Goal: Task Accomplishment & Management: Manage account settings

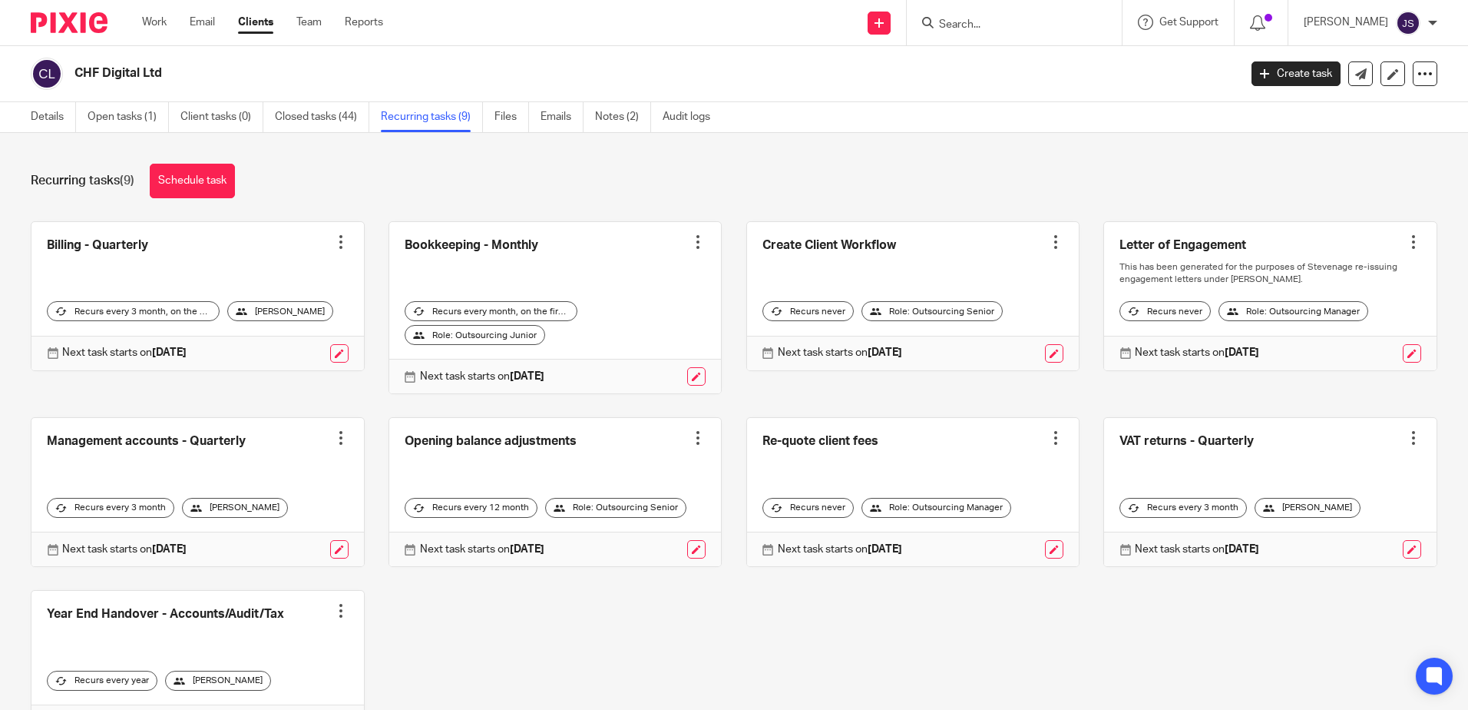
click at [364, 192] on div "Recurring tasks (9) Schedule task" at bounding box center [734, 181] width 1407 height 35
click at [615, 192] on div "Recurring tasks (9) Schedule task" at bounding box center [734, 181] width 1407 height 35
click at [299, 23] on ul "Work Email Clients Team Reports" at bounding box center [274, 22] width 264 height 15
click at [299, 23] on link "Team" at bounding box center [308, 22] width 25 height 15
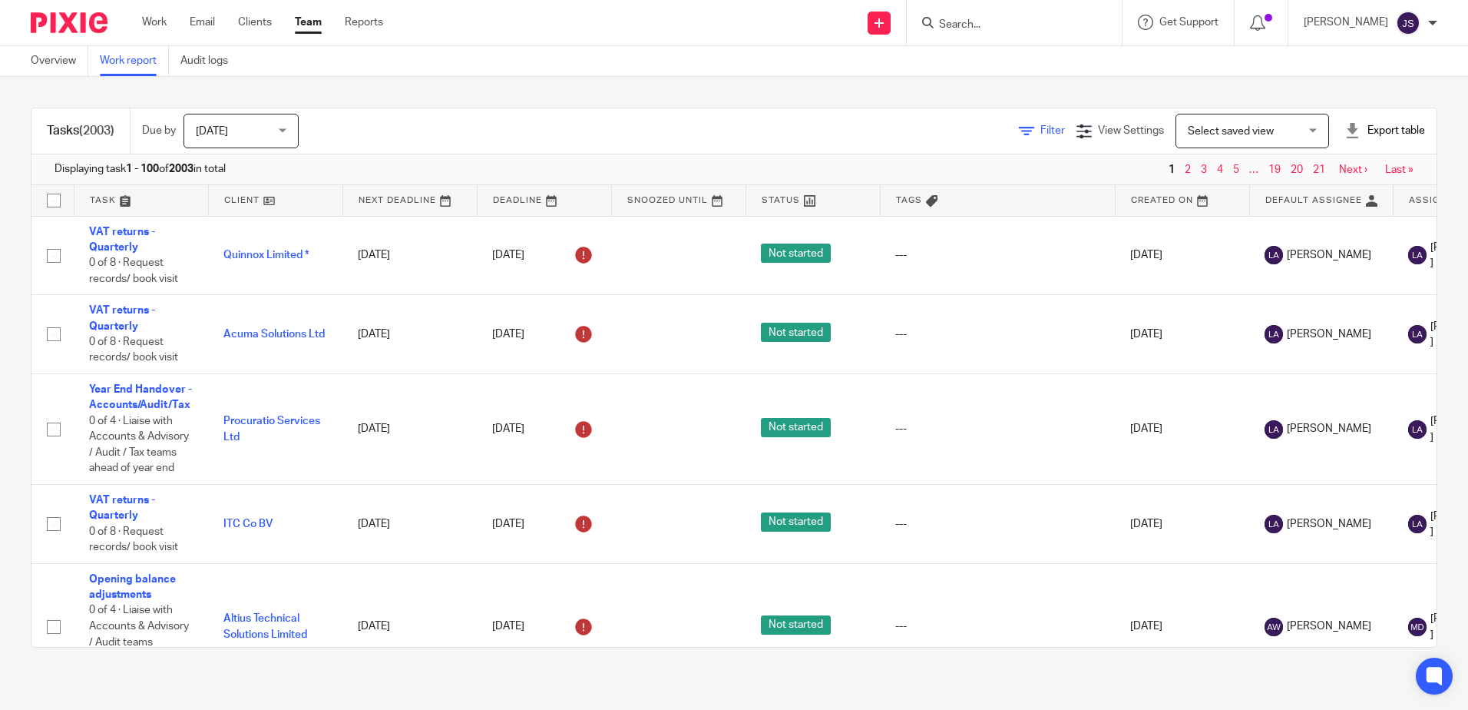
click at [1019, 128] on link "Filter" at bounding box center [1042, 130] width 46 height 11
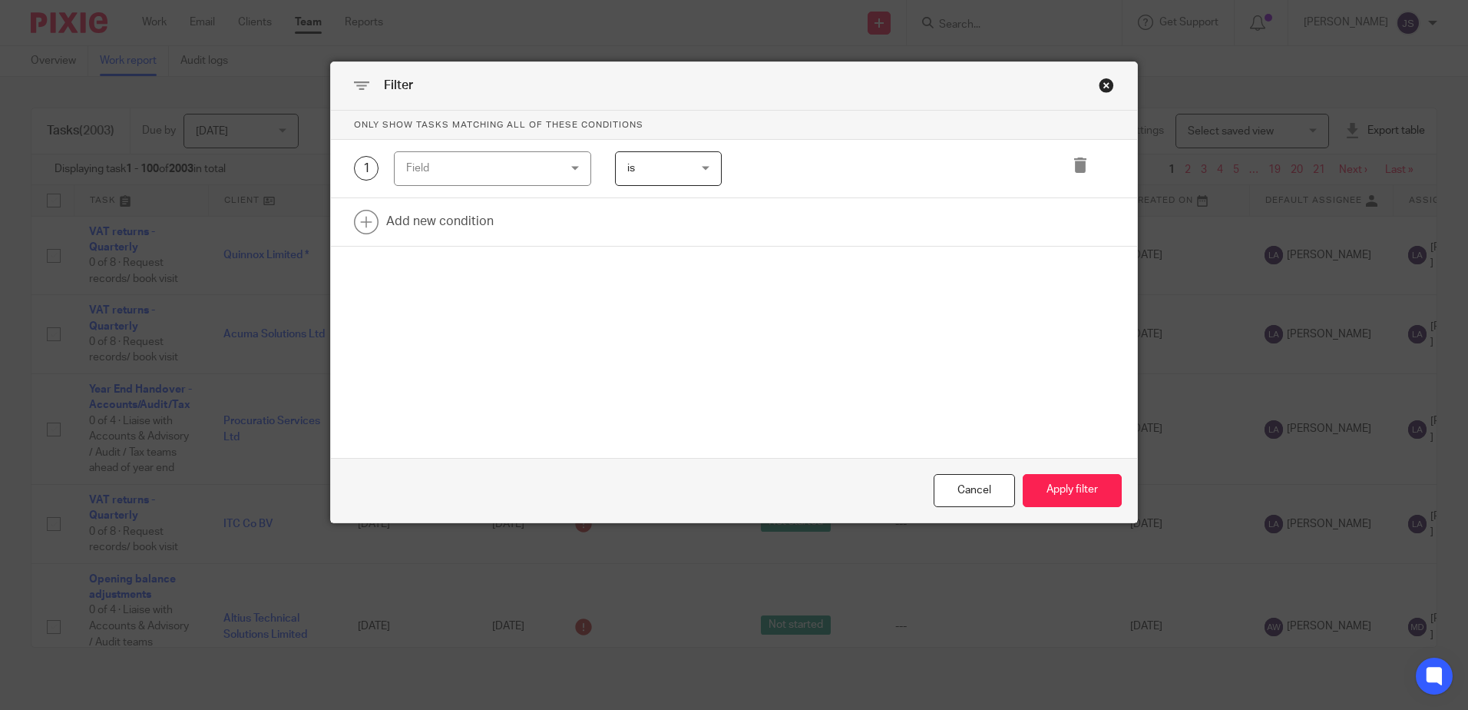
click at [509, 183] on div "Field" at bounding box center [479, 168] width 147 height 32
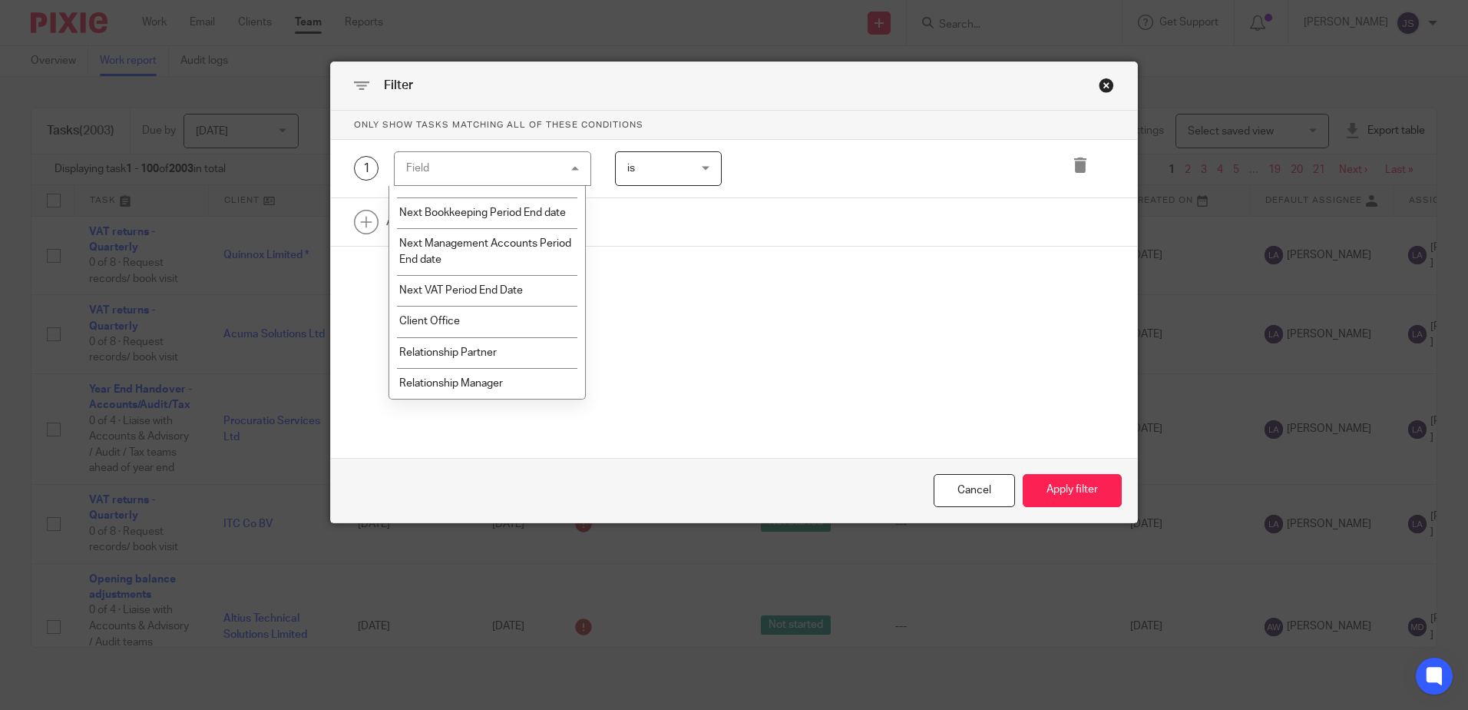
scroll to position [1766, 0]
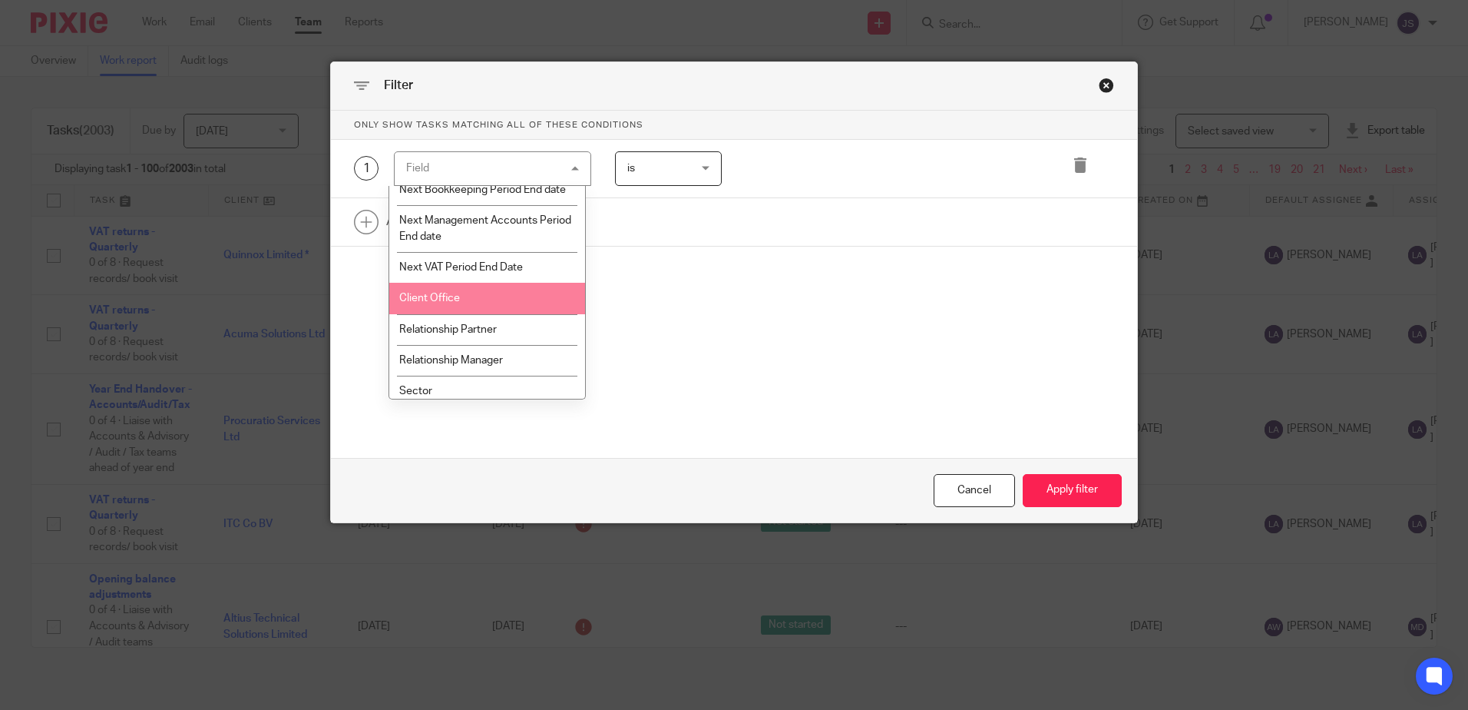
click at [475, 310] on li "Client Office" at bounding box center [487, 298] width 196 height 31
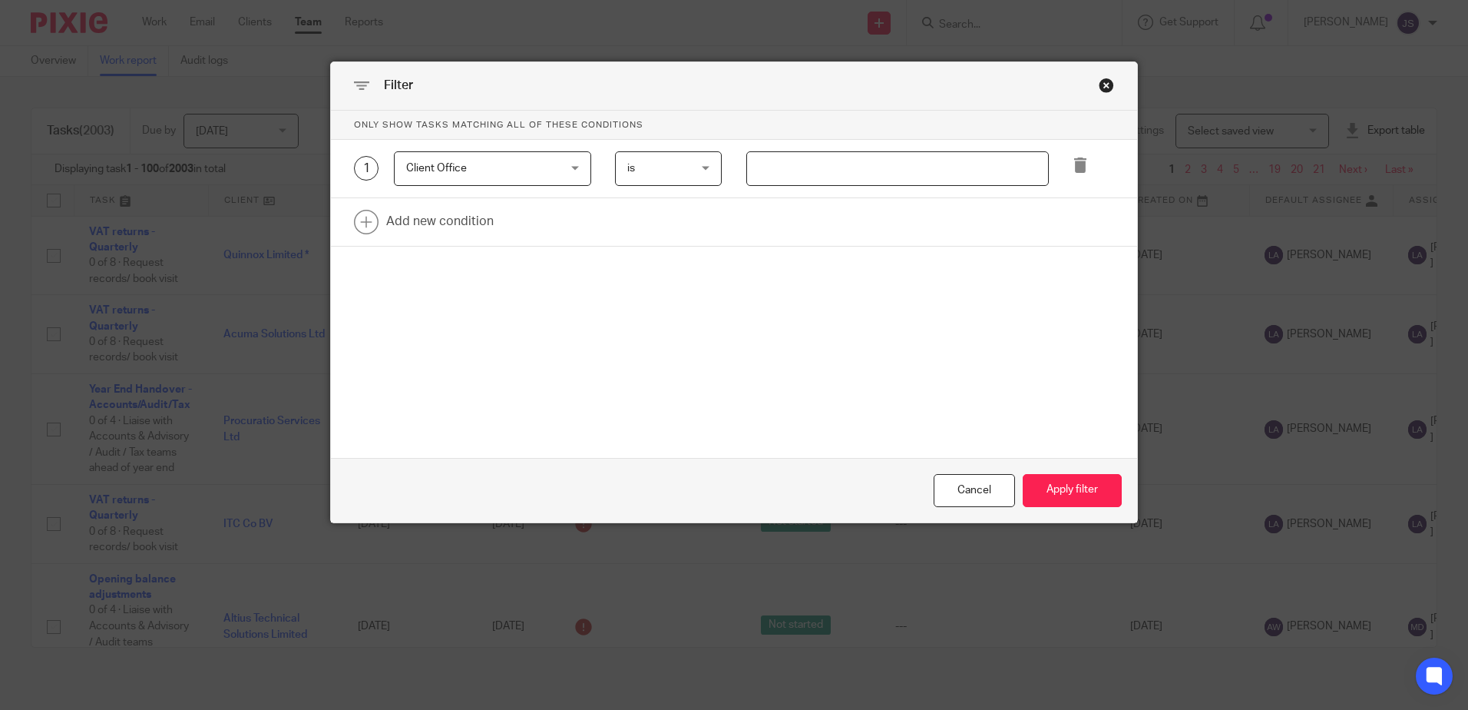
click at [819, 156] on input "text" at bounding box center [897, 168] width 303 height 35
type input "Stevenage"
click at [443, 226] on link at bounding box center [734, 222] width 806 height 48
click at [443, 226] on div "Field" at bounding box center [479, 226] width 147 height 32
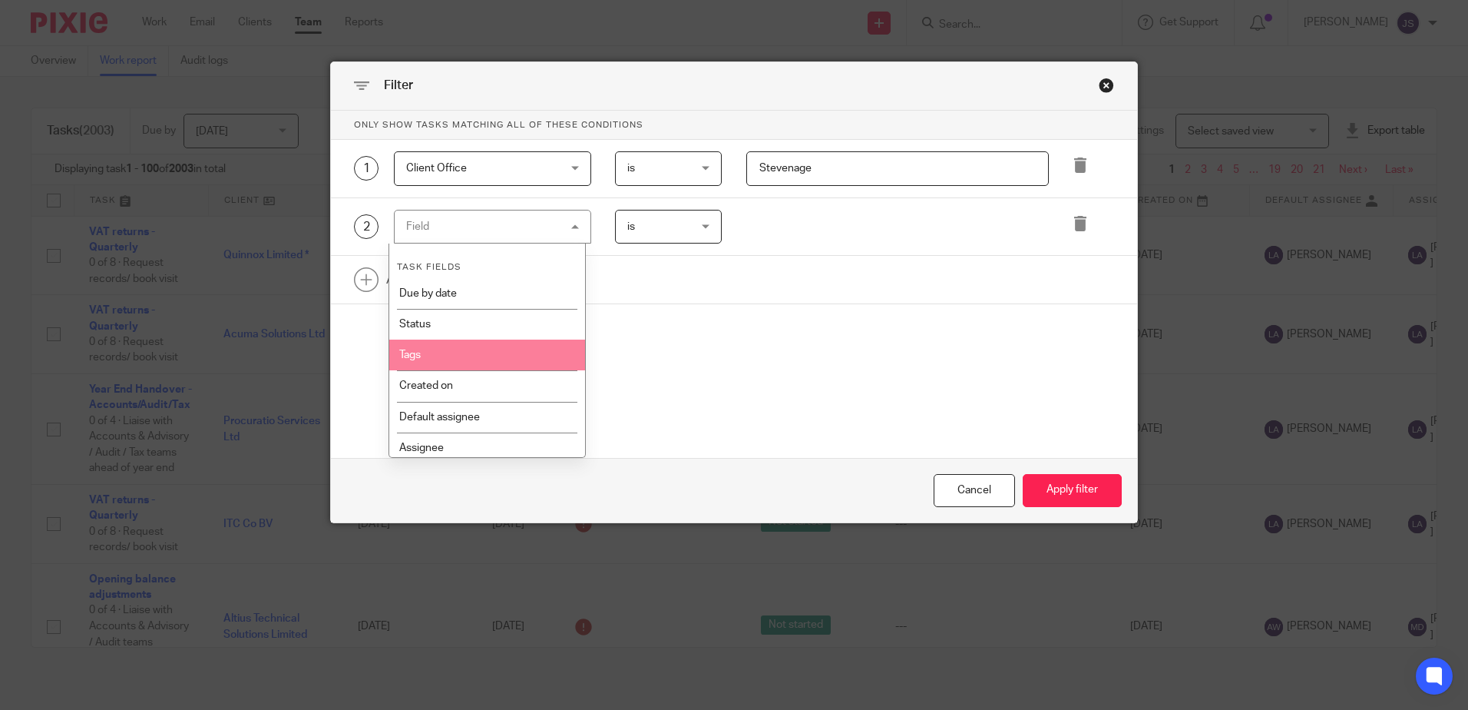
click at [484, 349] on li "Tags" at bounding box center [487, 354] width 196 height 31
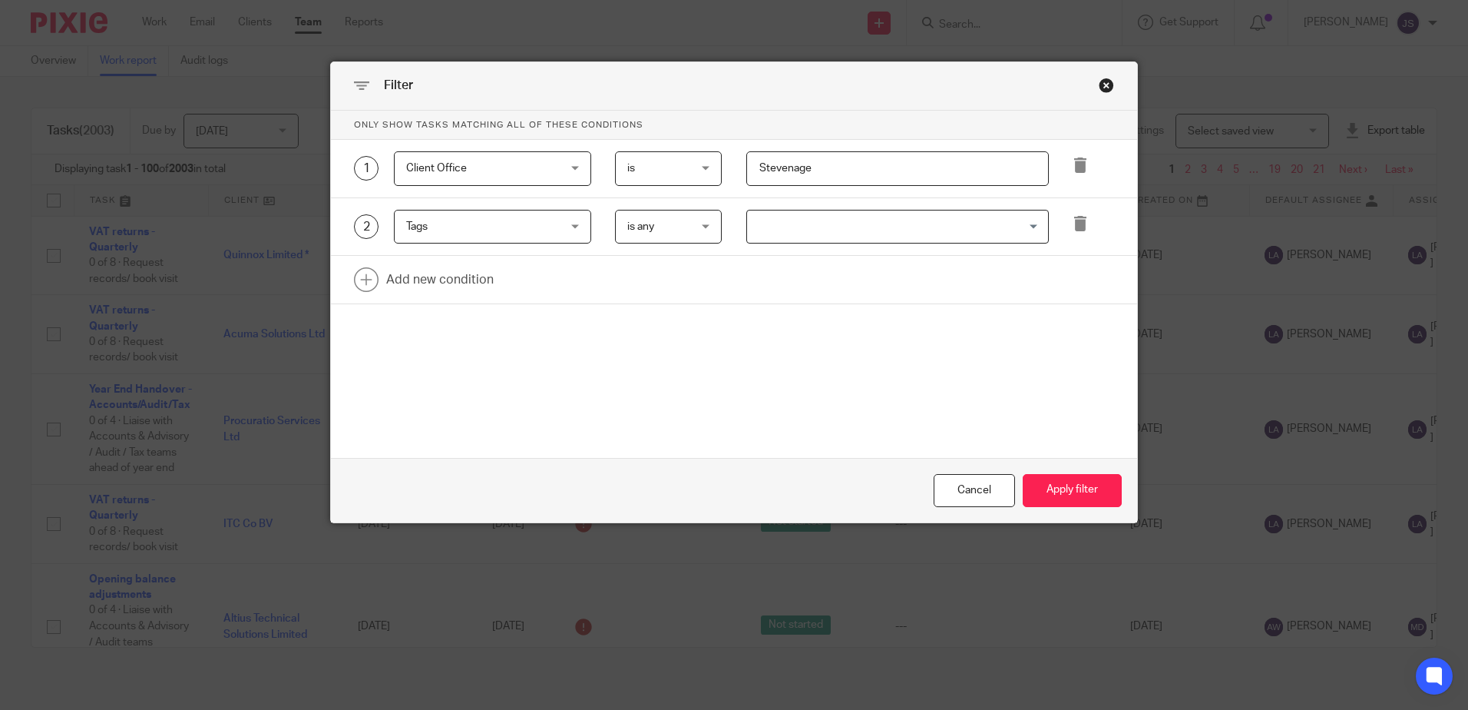
click at [776, 230] on input "Search for option" at bounding box center [894, 226] width 291 height 27
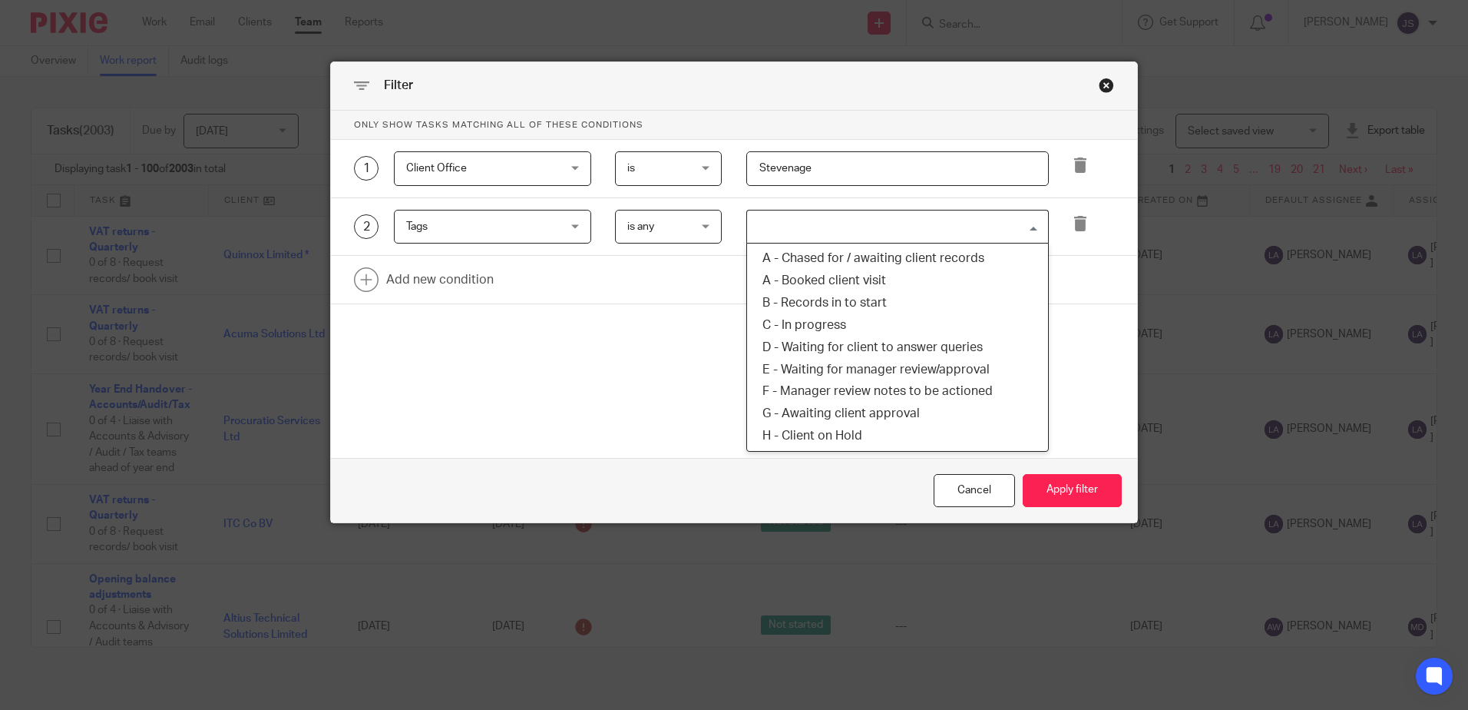
type input "q"
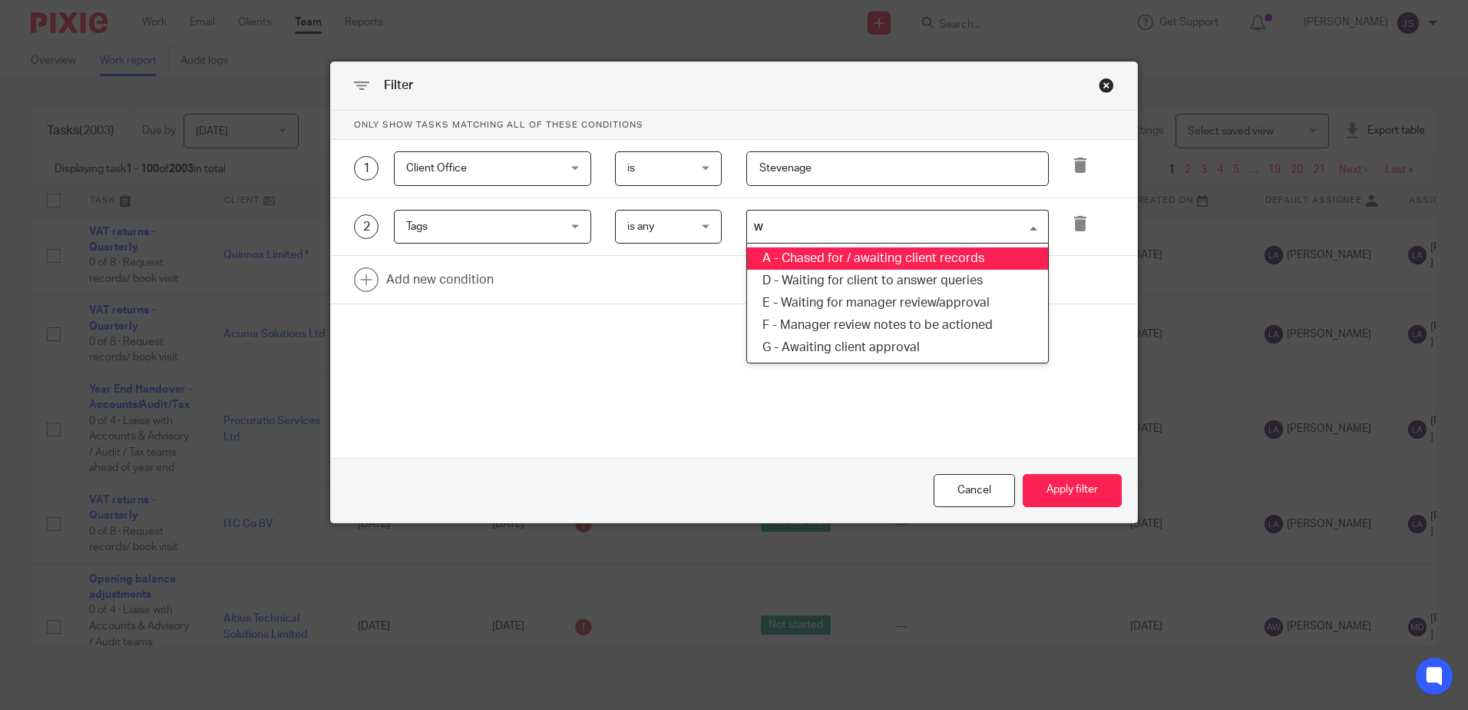
type input "wa"
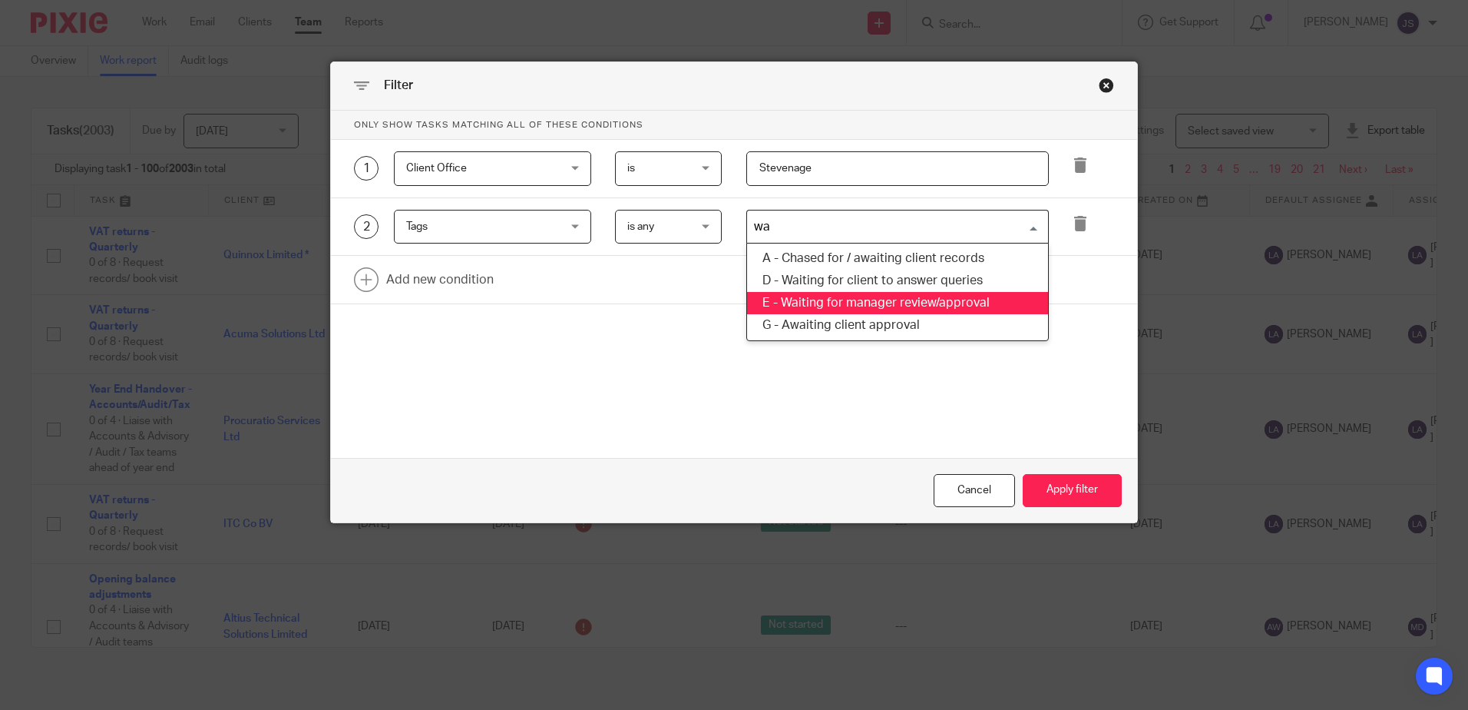
click at [895, 306] on li "E - Waiting for manager review/approval" at bounding box center [897, 303] width 301 height 22
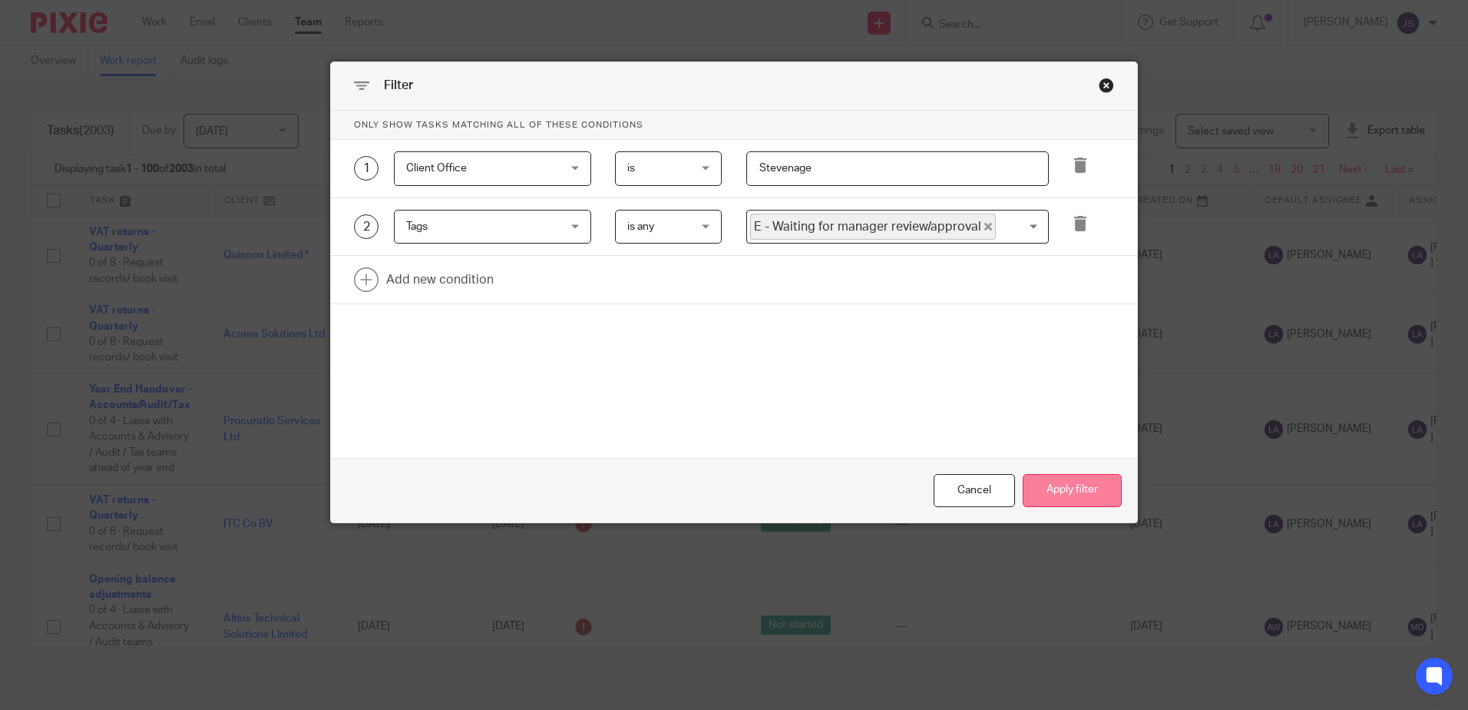
click at [1029, 493] on button "Apply filter" at bounding box center [1072, 490] width 99 height 33
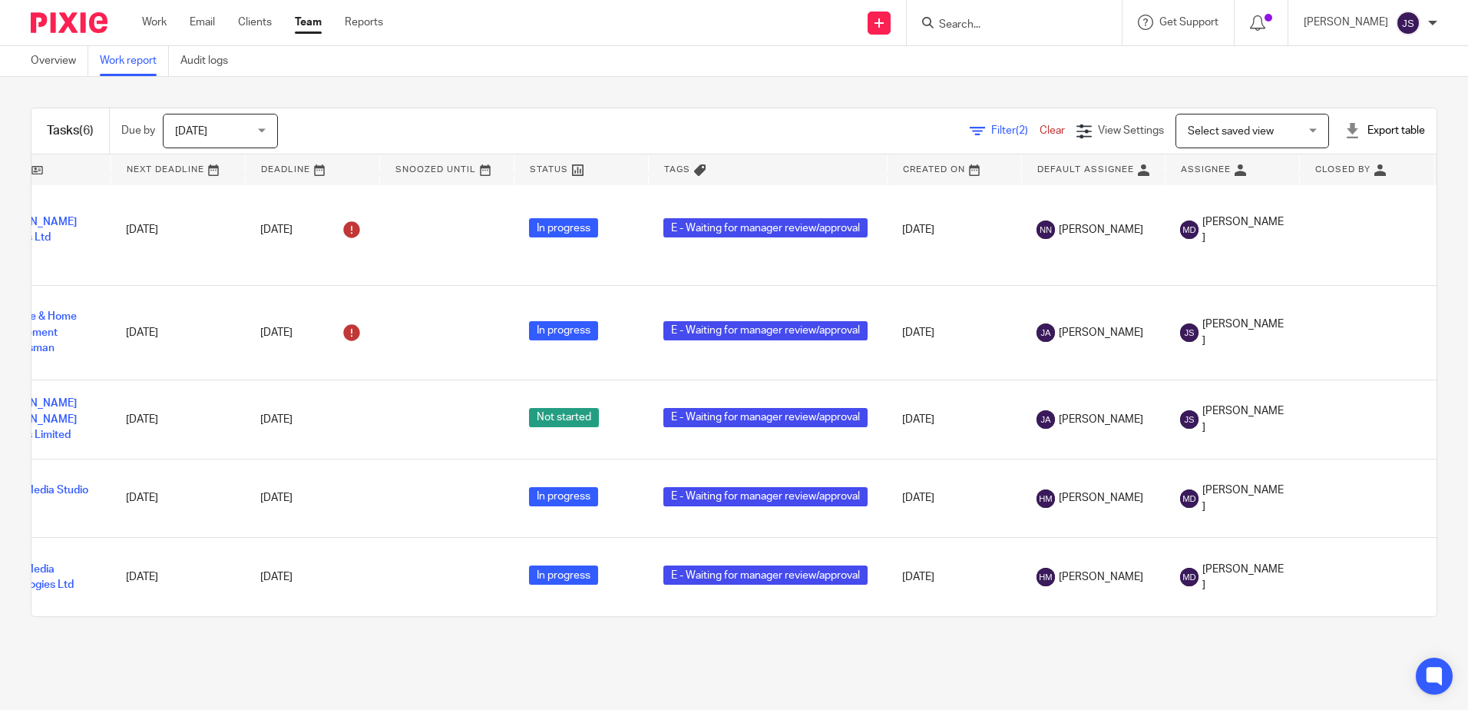
scroll to position [117, 0]
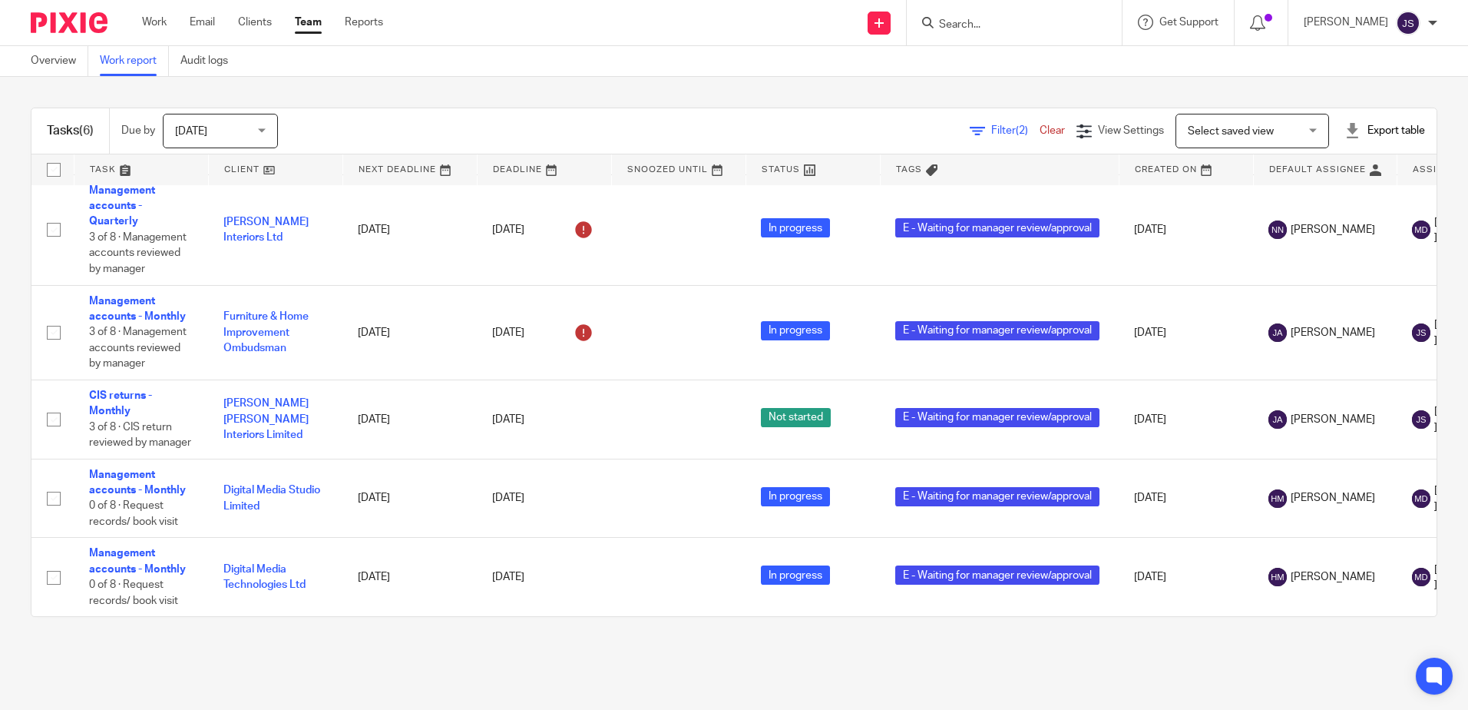
click at [303, 700] on main "Overview Work report Audit logs Tasks (6) Due by Today Today Today Tomorrow Thi…" at bounding box center [734, 355] width 1468 height 710
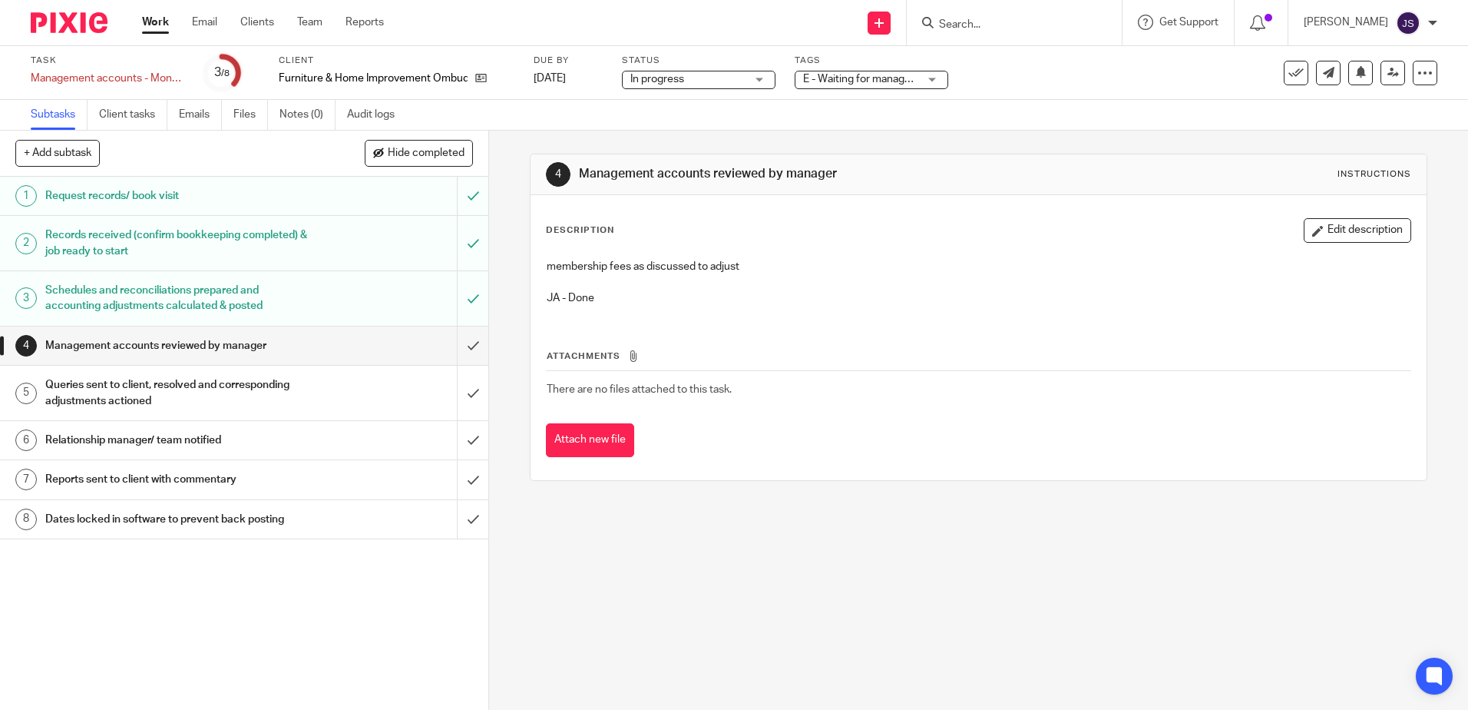
click at [888, 90] on div "Tags E - Waiting for manager review/approval A - Chased for / awaiting client r…" at bounding box center [872, 73] width 154 height 37
click at [887, 89] on div "Tags E - Waiting for manager review/approval A - Chased for / awaiting client r…" at bounding box center [872, 73] width 154 height 37
drag, startPoint x: 887, startPoint y: 89, endPoint x: 891, endPoint y: 69, distance: 20.3
click at [891, 69] on div "Tags E - Waiting for manager review/approval A - Chased for / awaiting client r…" at bounding box center [872, 73] width 154 height 37
click at [895, 83] on span "E - Waiting for manager review/approval" at bounding box center [897, 79] width 189 height 11
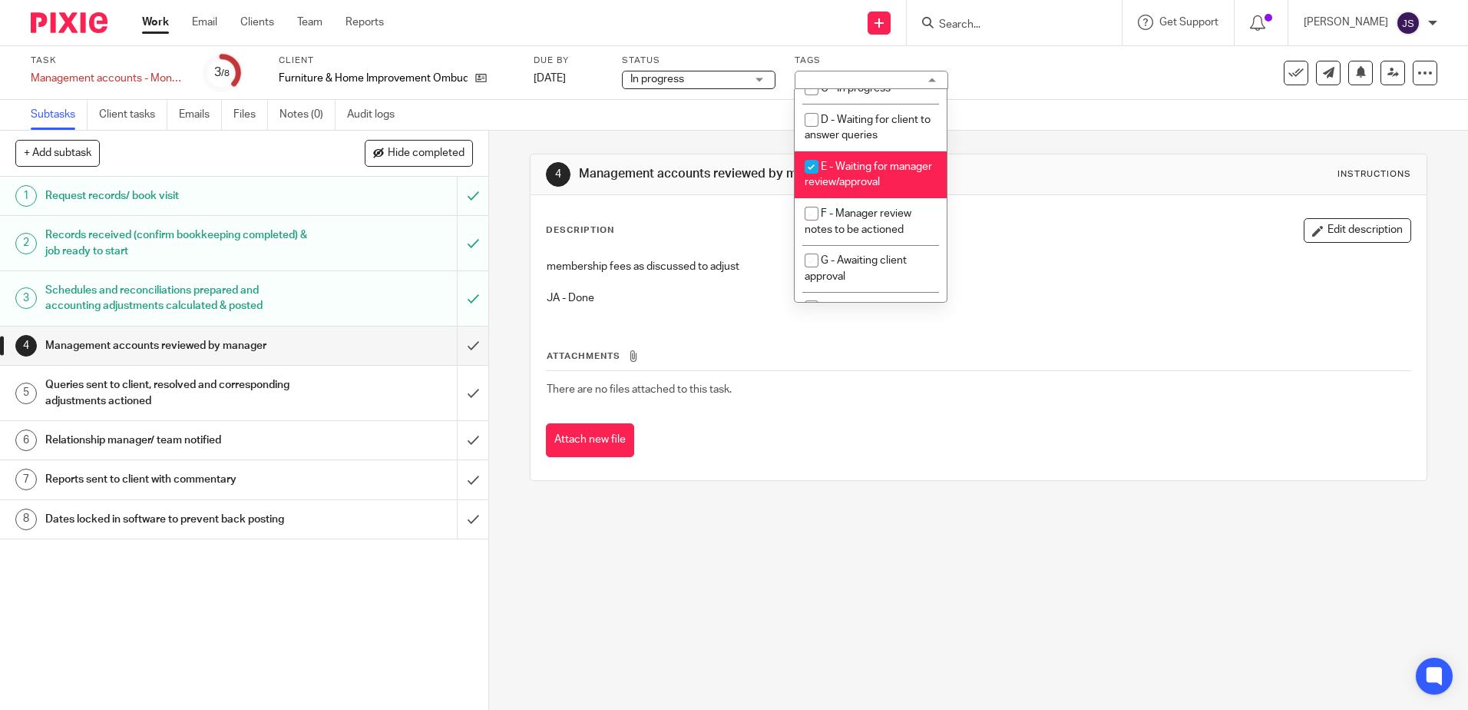
scroll to position [154, 0]
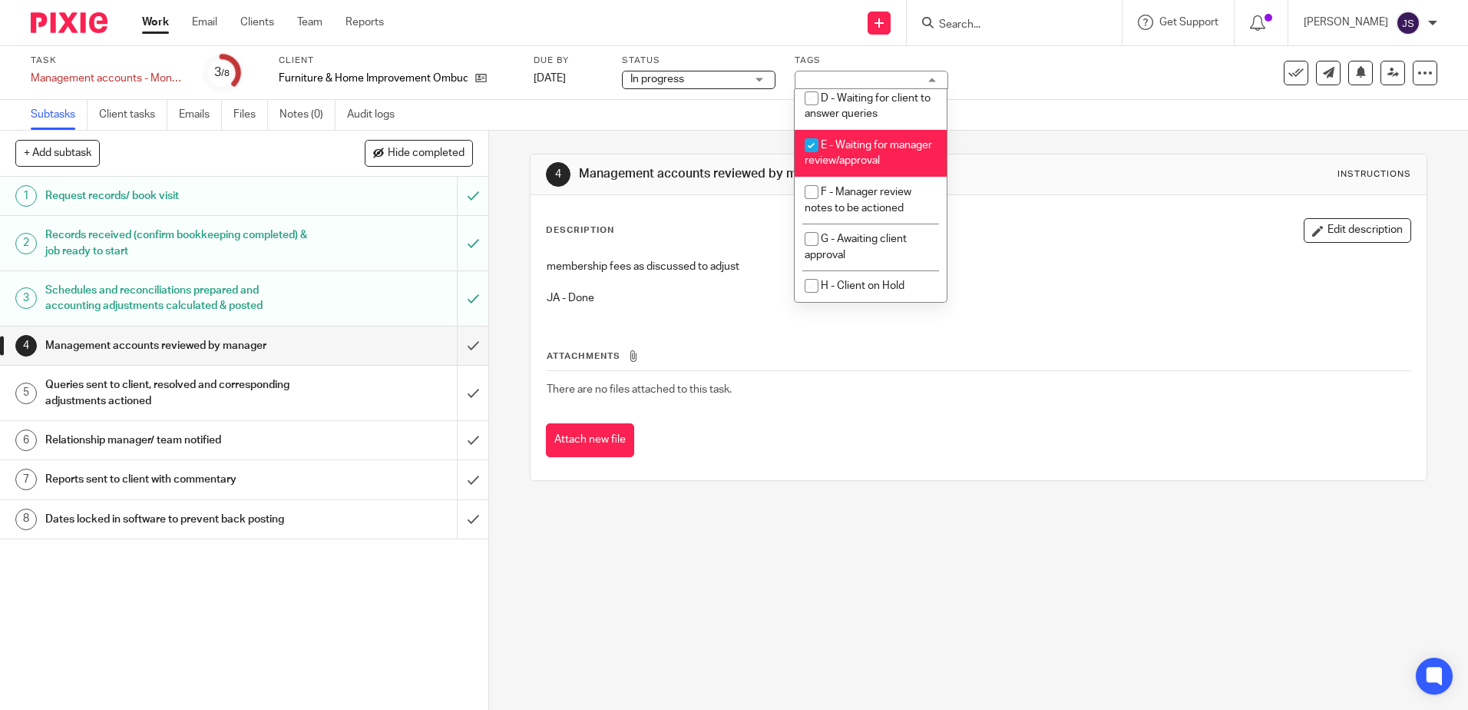
click at [874, 167] on span "E - Waiting for manager review/approval" at bounding box center [868, 153] width 127 height 27
checkbox input "false"
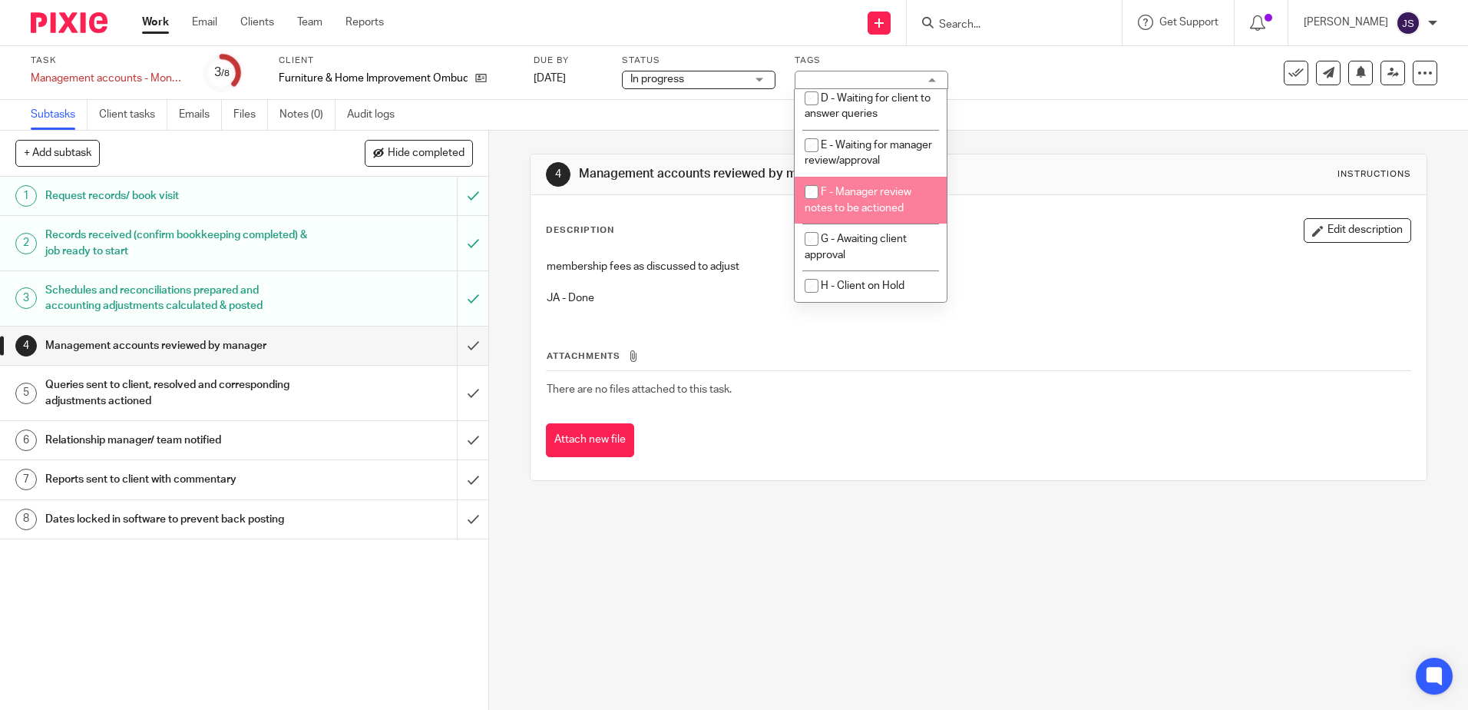
click at [894, 193] on li "F - Manager review notes to be actioned" at bounding box center [871, 200] width 152 height 47
checkbox input "true"
click at [997, 210] on div "Description Edit description membership fees as discussed to adjust JA - Done A…" at bounding box center [978, 337] width 895 height 285
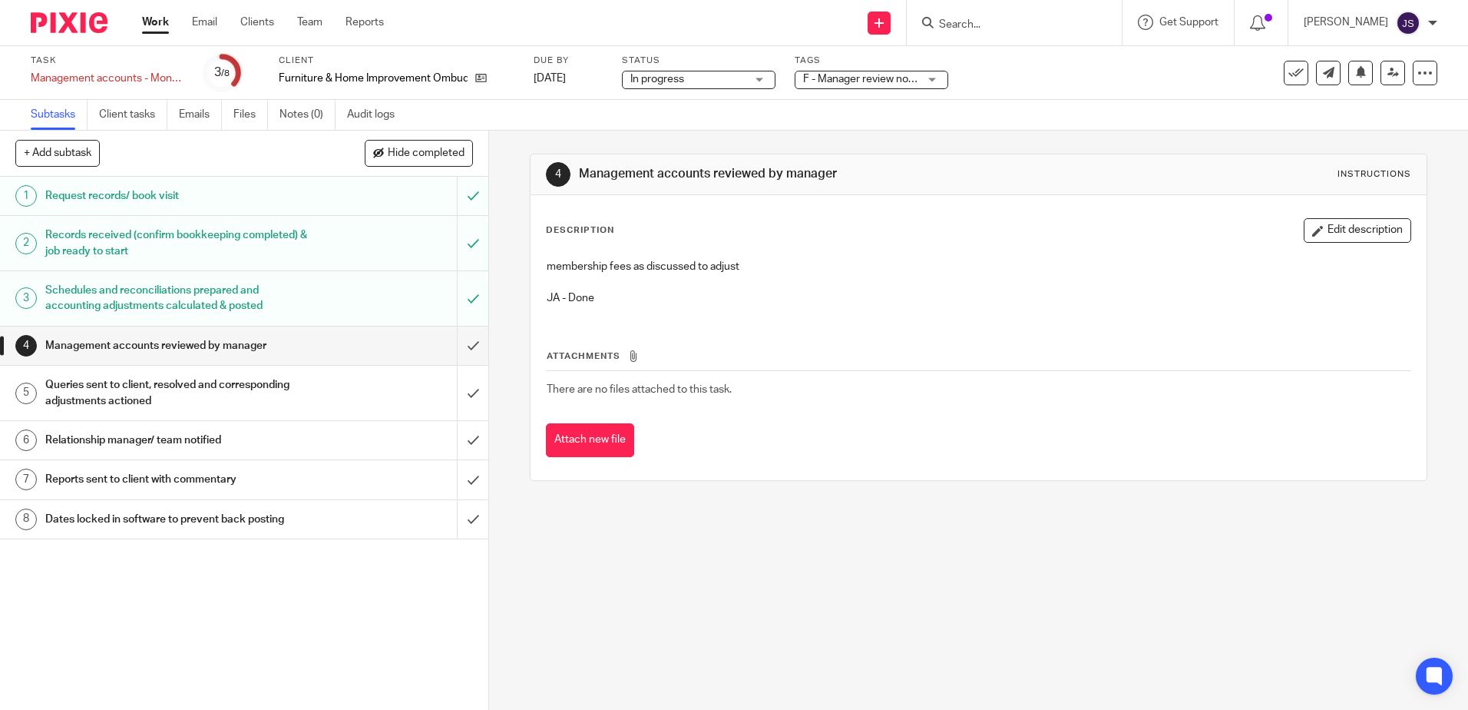
click at [1375, 227] on button "Edit description" at bounding box center [1358, 230] width 108 height 25
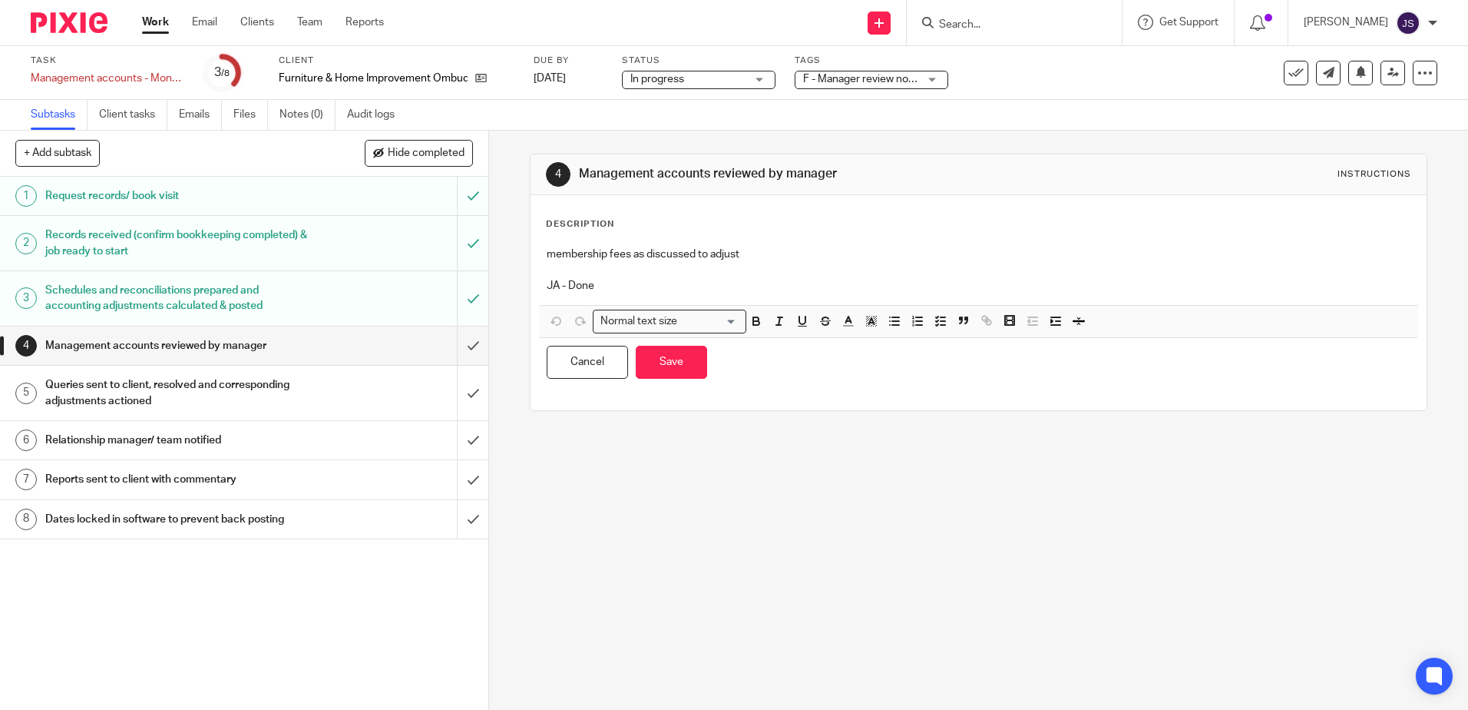
click at [735, 283] on p "JA - Done" at bounding box center [978, 285] width 863 height 15
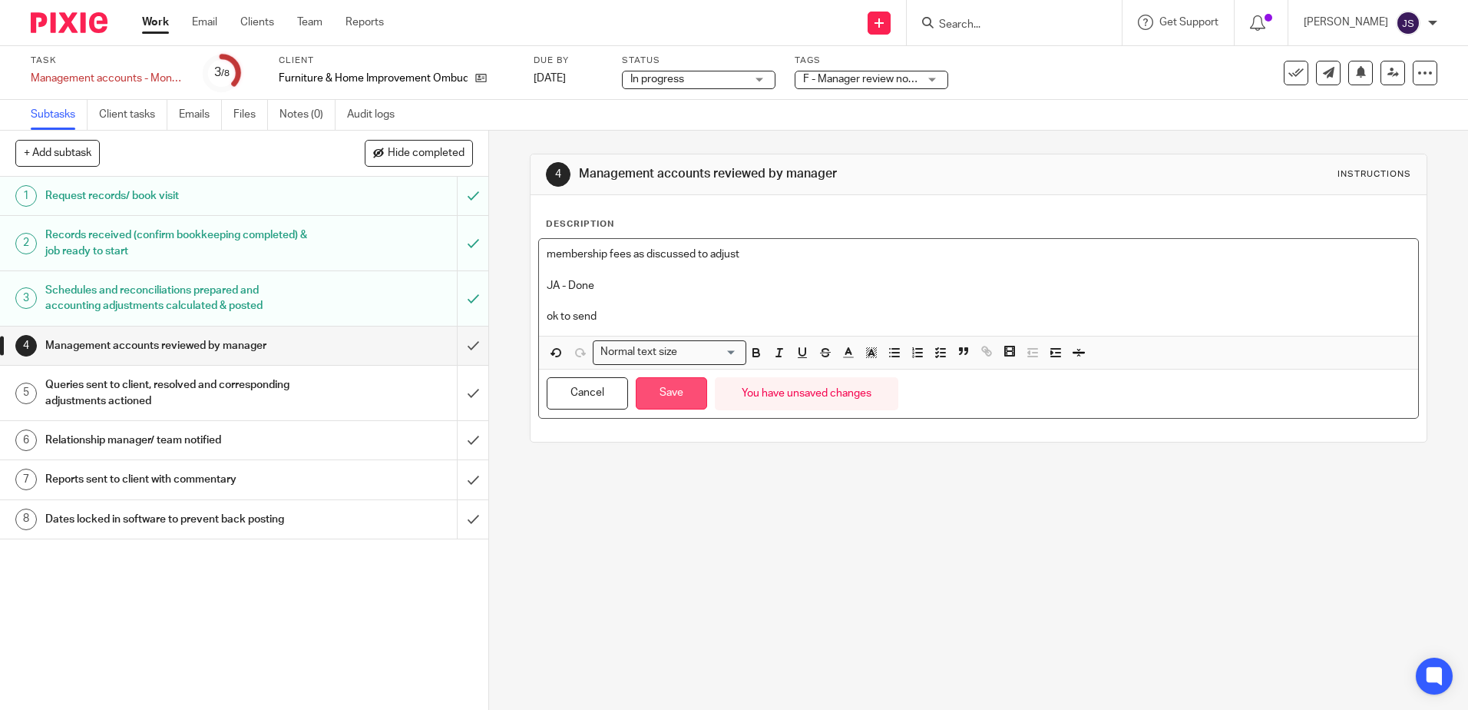
click at [682, 385] on button "Save" at bounding box center [671, 393] width 71 height 33
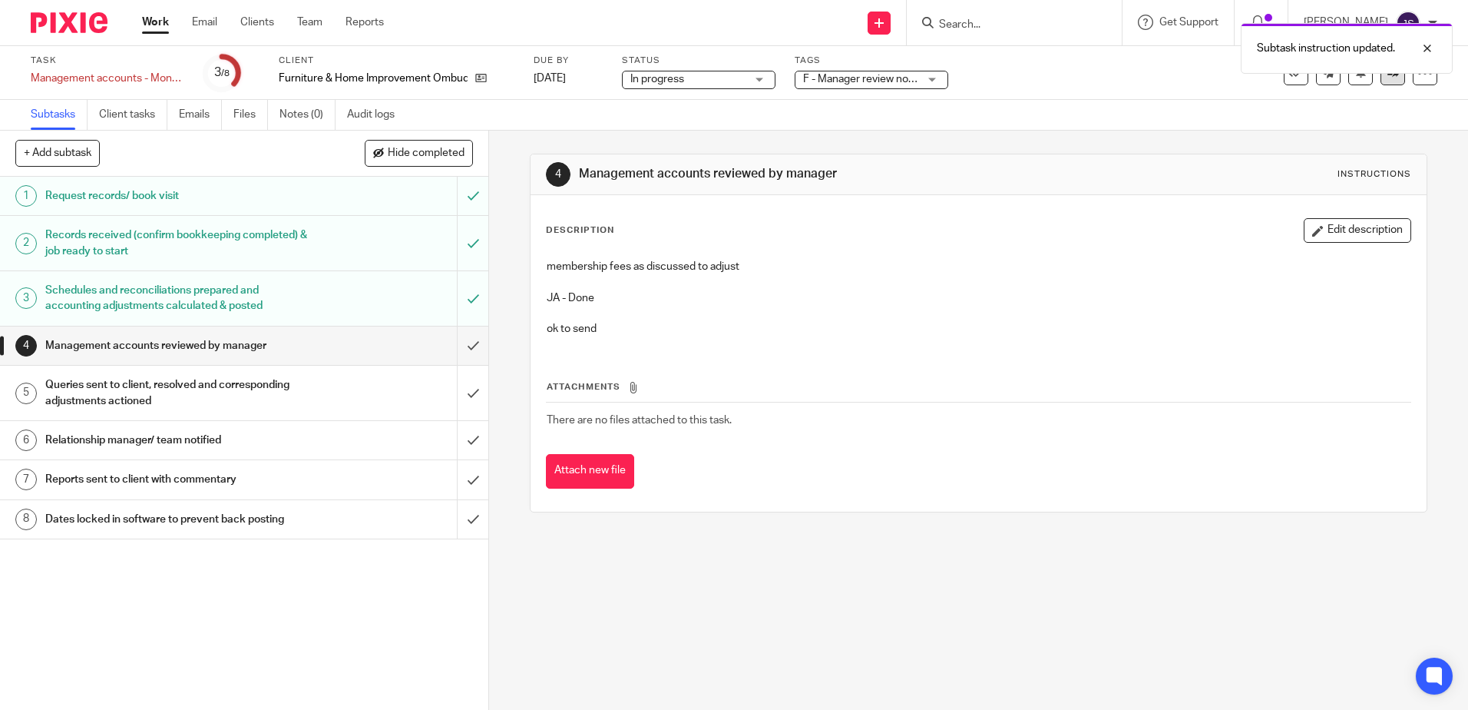
click at [1388, 77] on icon at bounding box center [1394, 73] width 12 height 12
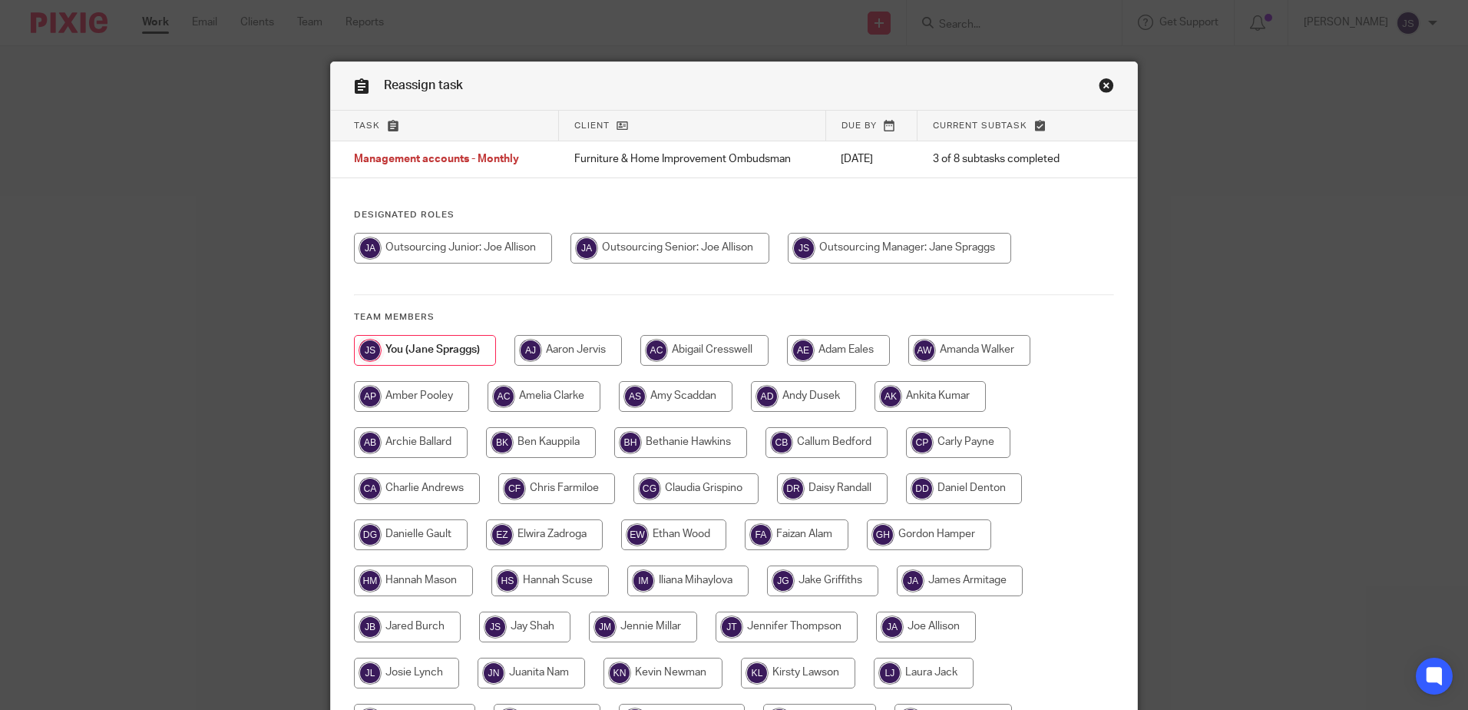
click at [700, 263] on input "radio" at bounding box center [670, 248] width 199 height 31
radio input "true"
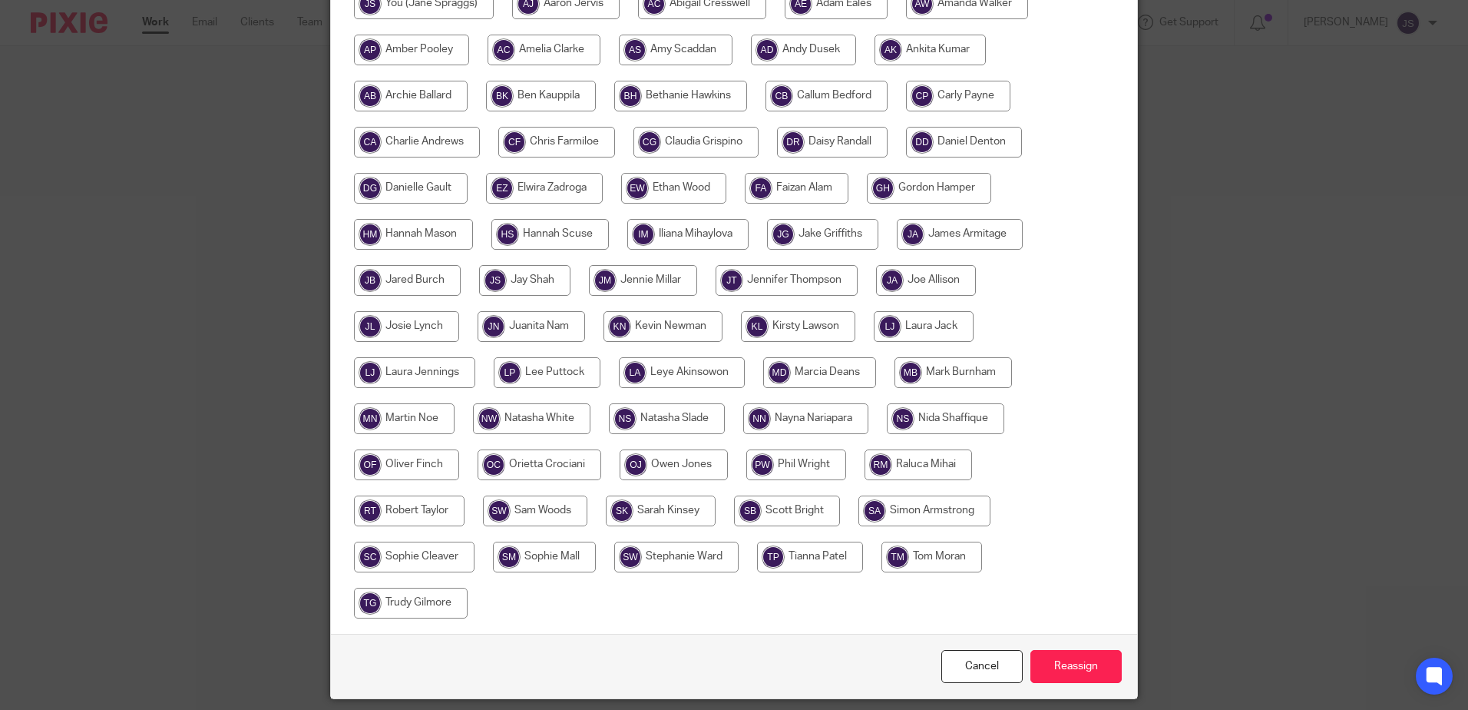
scroll to position [384, 0]
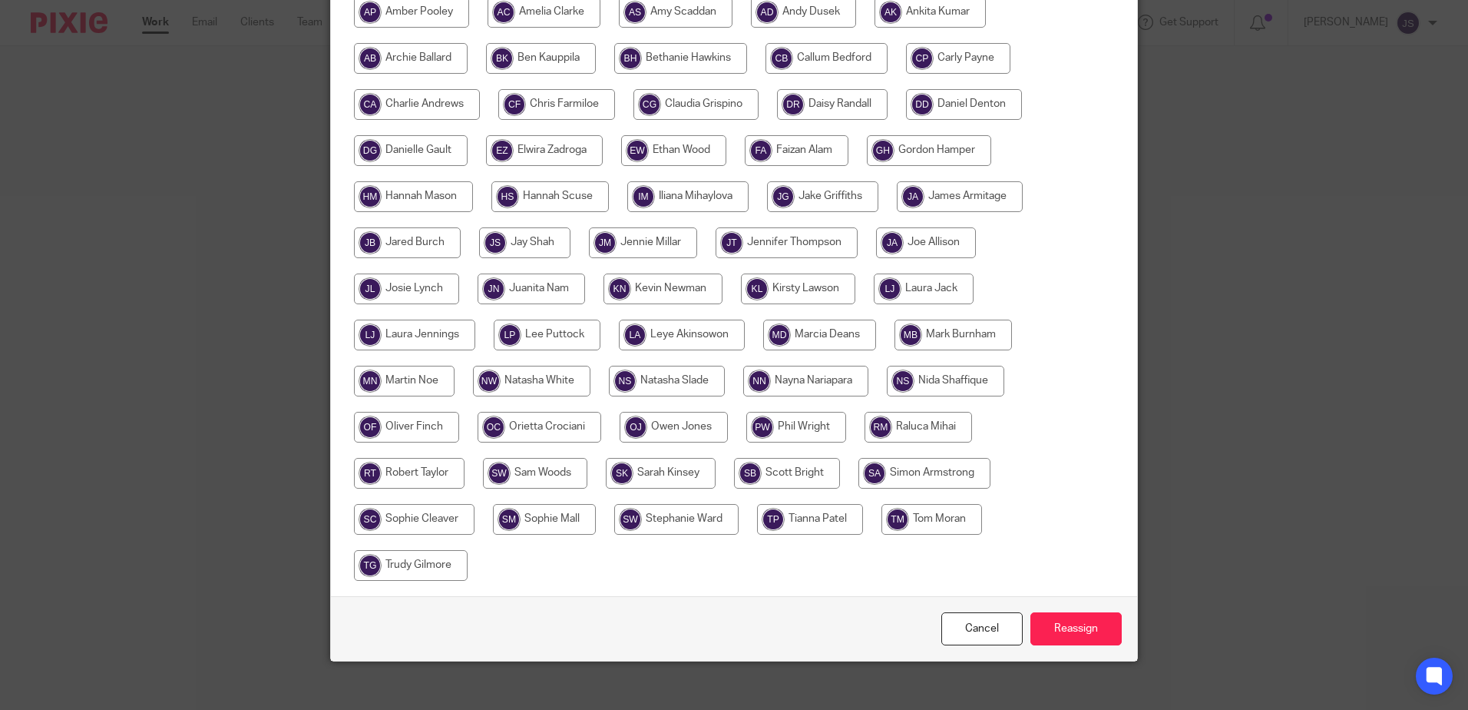
click at [1050, 651] on div "Cancel Reassign" at bounding box center [734, 628] width 806 height 65
click at [1050, 646] on div "Cancel Reassign" at bounding box center [734, 628] width 806 height 65
click at [1050, 632] on input "Reassign" at bounding box center [1076, 628] width 91 height 33
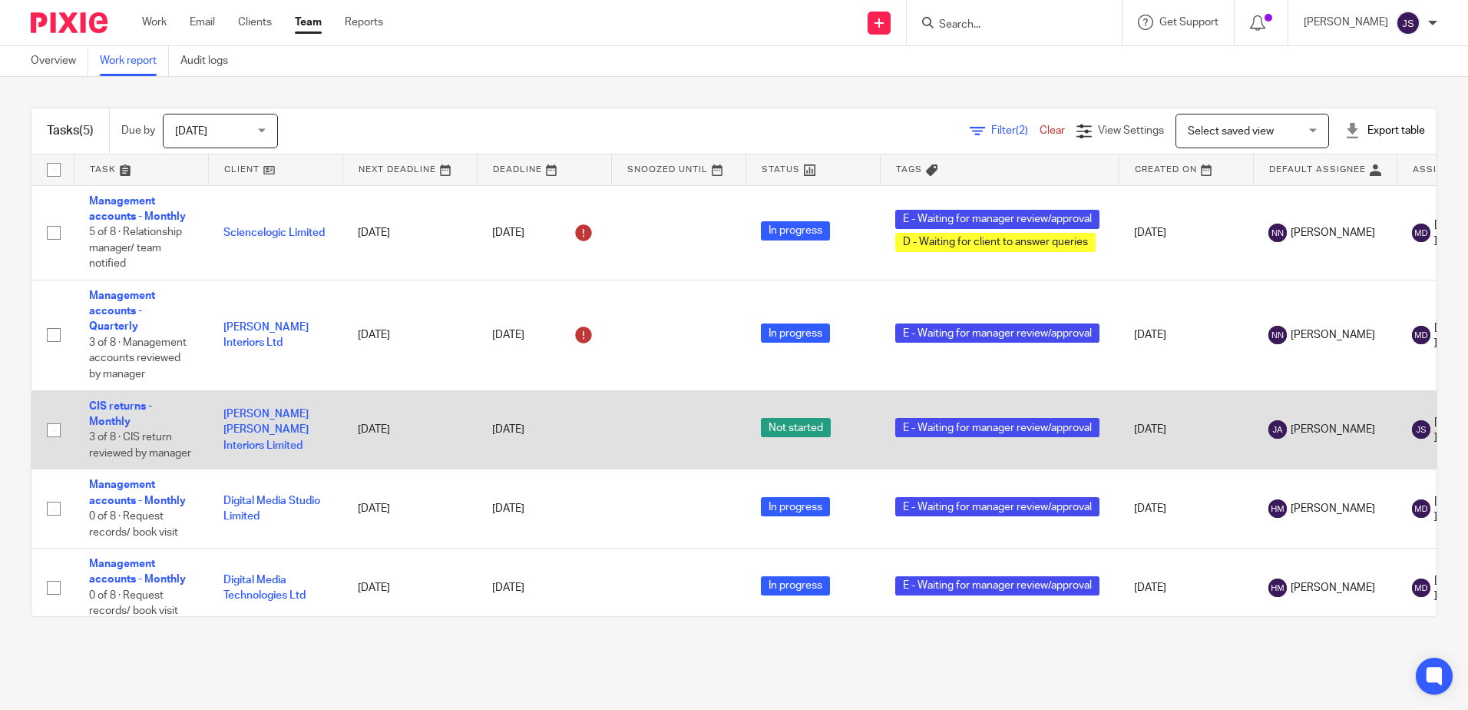
scroll to position [22, 0]
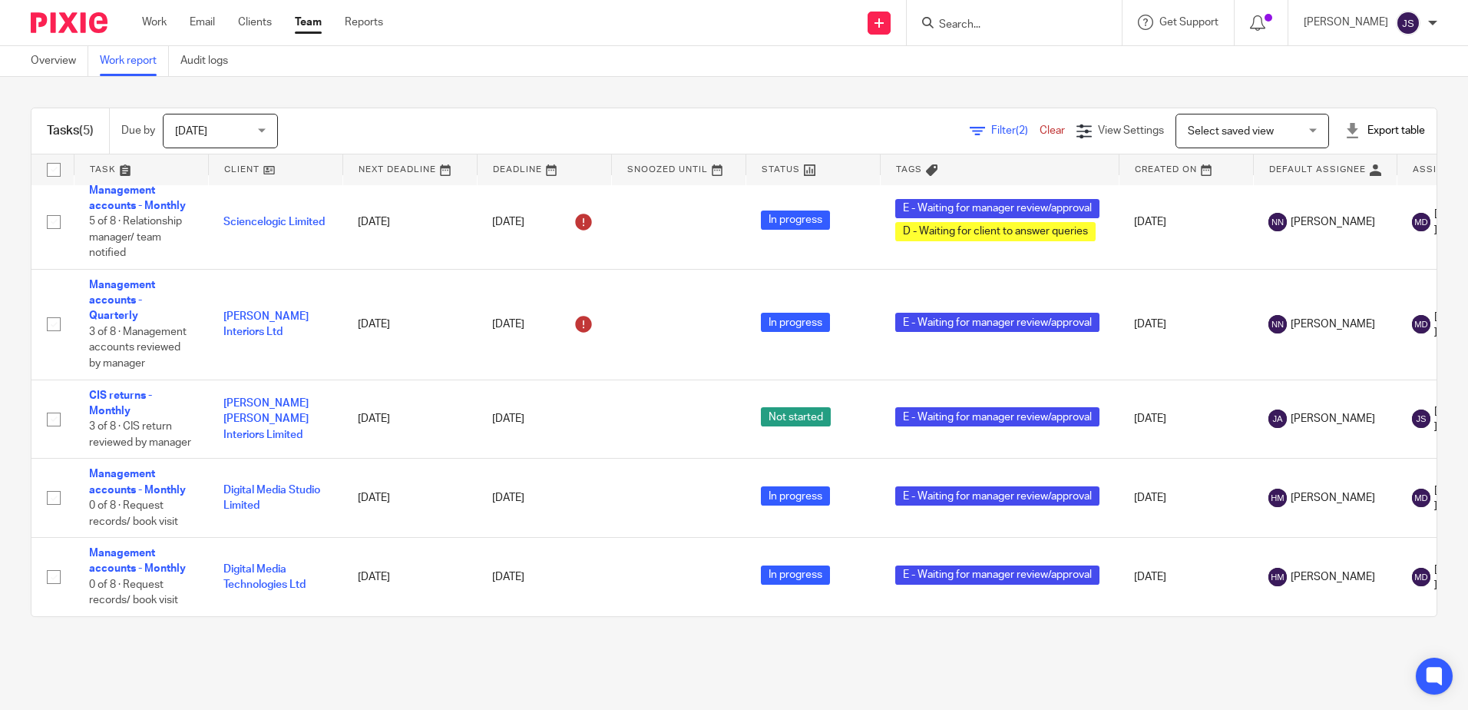
click at [682, 61] on div "Overview Work report Audit logs" at bounding box center [734, 61] width 1468 height 31
click at [520, 64] on div "Overview Work report Audit logs" at bounding box center [734, 61] width 1468 height 31
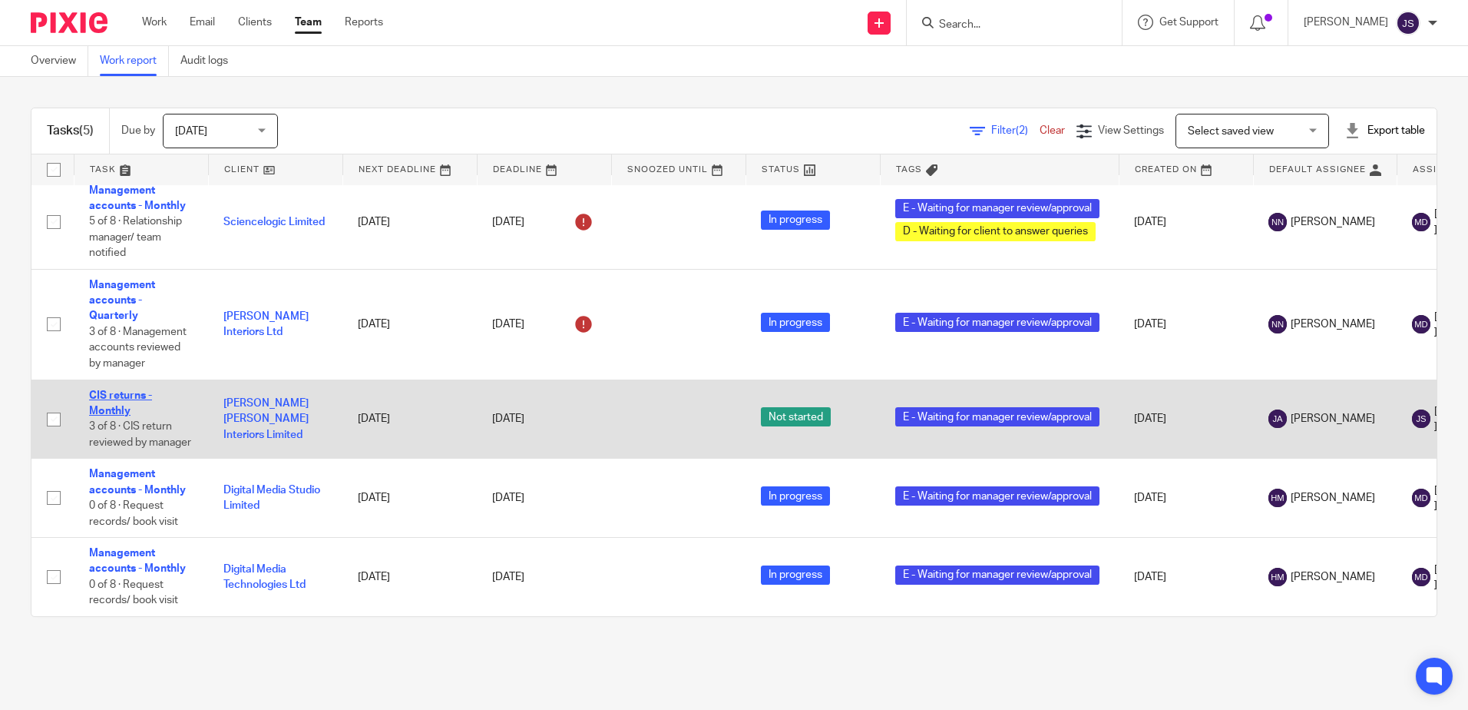
click at [114, 390] on link "CIS returns - Monthly" at bounding box center [120, 403] width 63 height 26
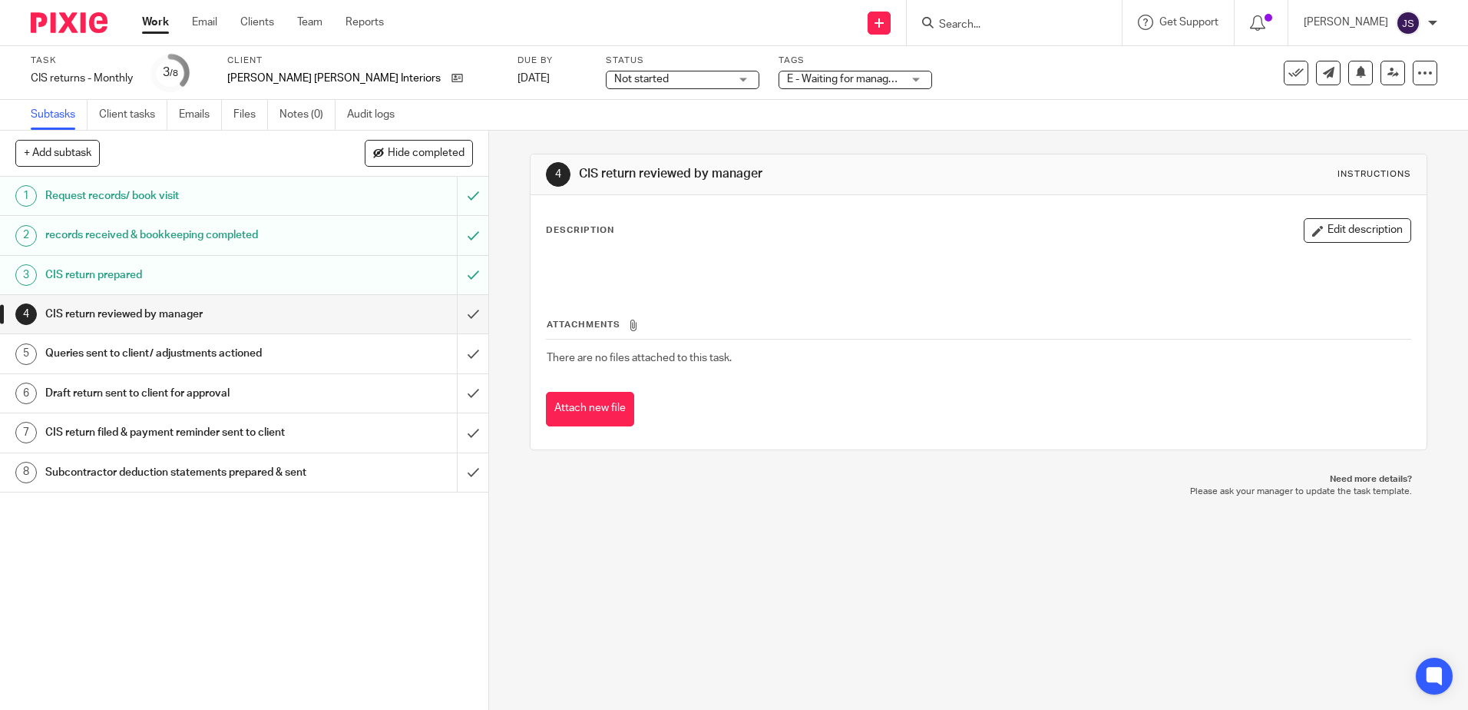
click at [787, 84] on span "E - Waiting for manager review/approval" at bounding box center [844, 79] width 115 height 16
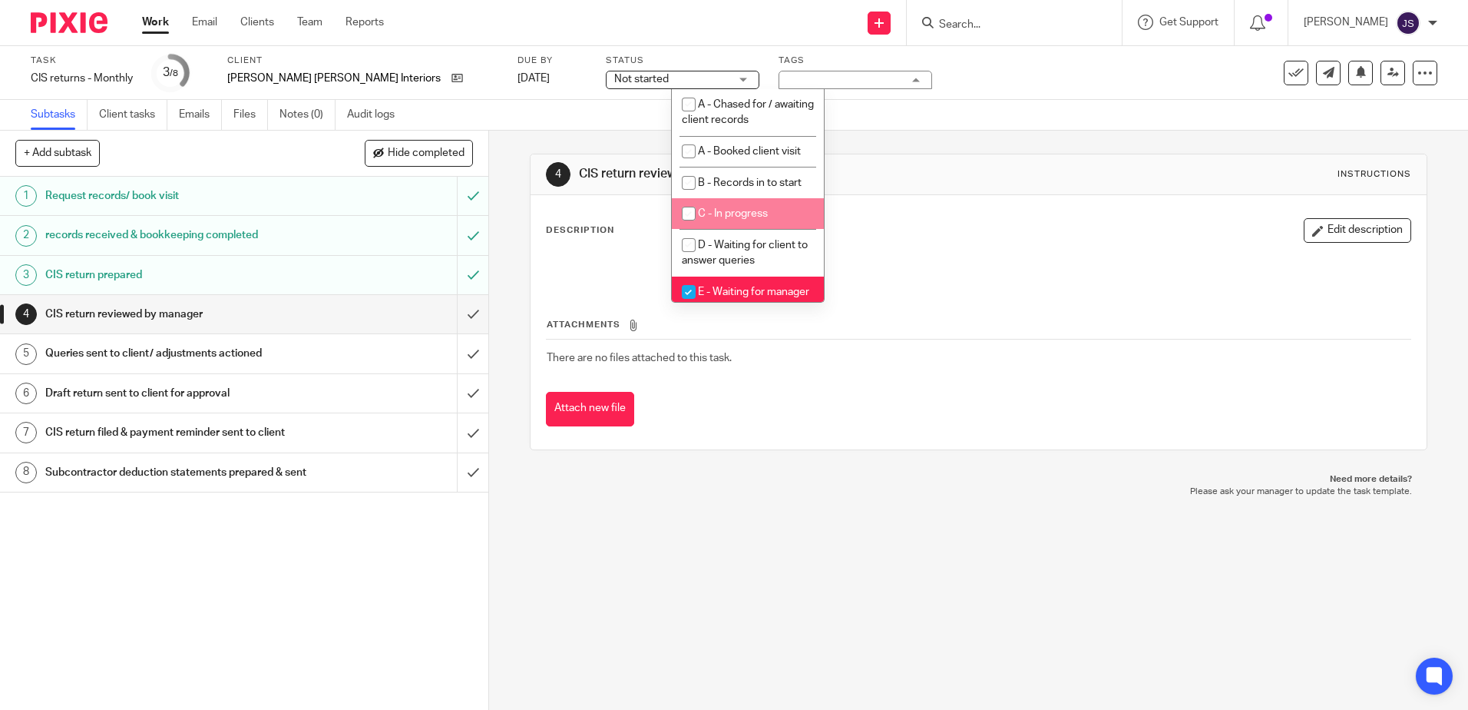
scroll to position [77, 0]
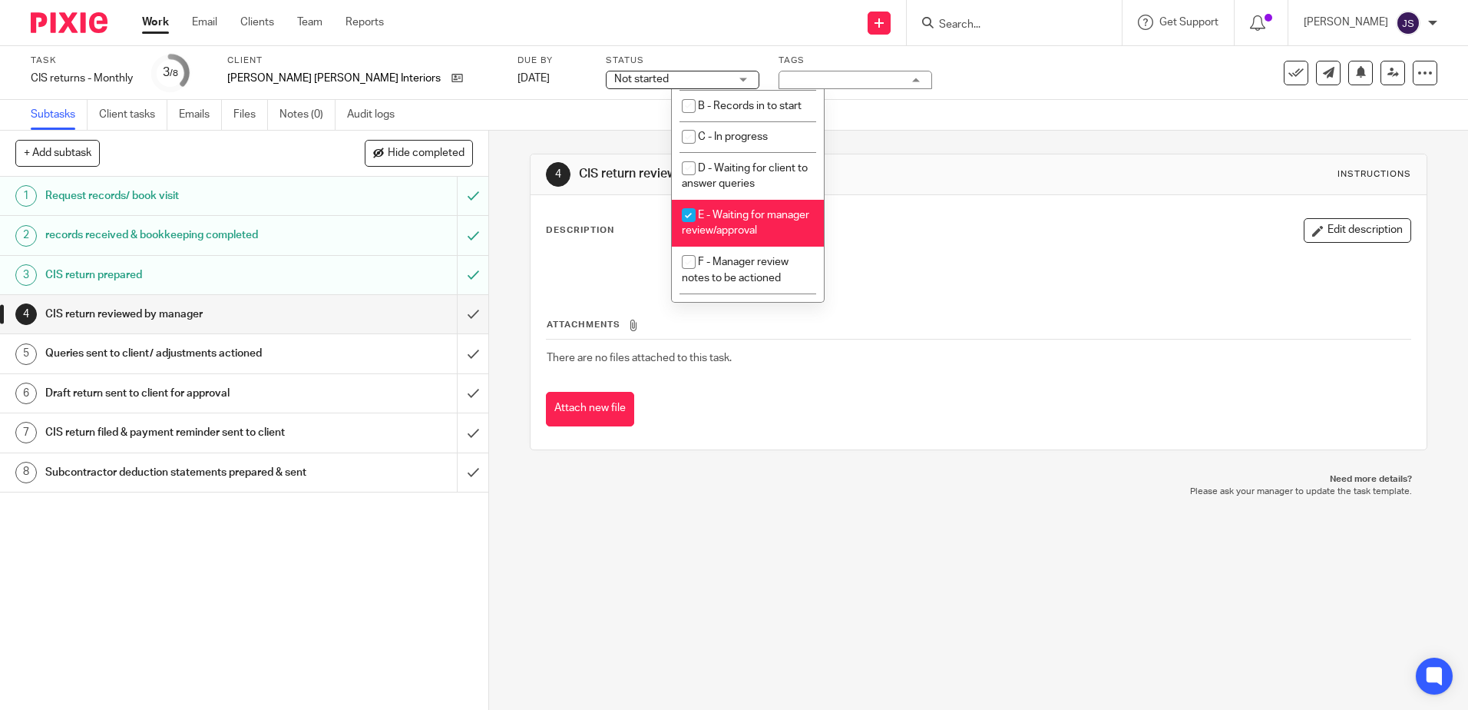
click at [726, 221] on li "E - Waiting for manager review/approval" at bounding box center [748, 223] width 152 height 47
checkbox input "false"
click at [748, 283] on span "F - Manager review notes to be actioned" at bounding box center [735, 269] width 107 height 27
checkbox input "true"
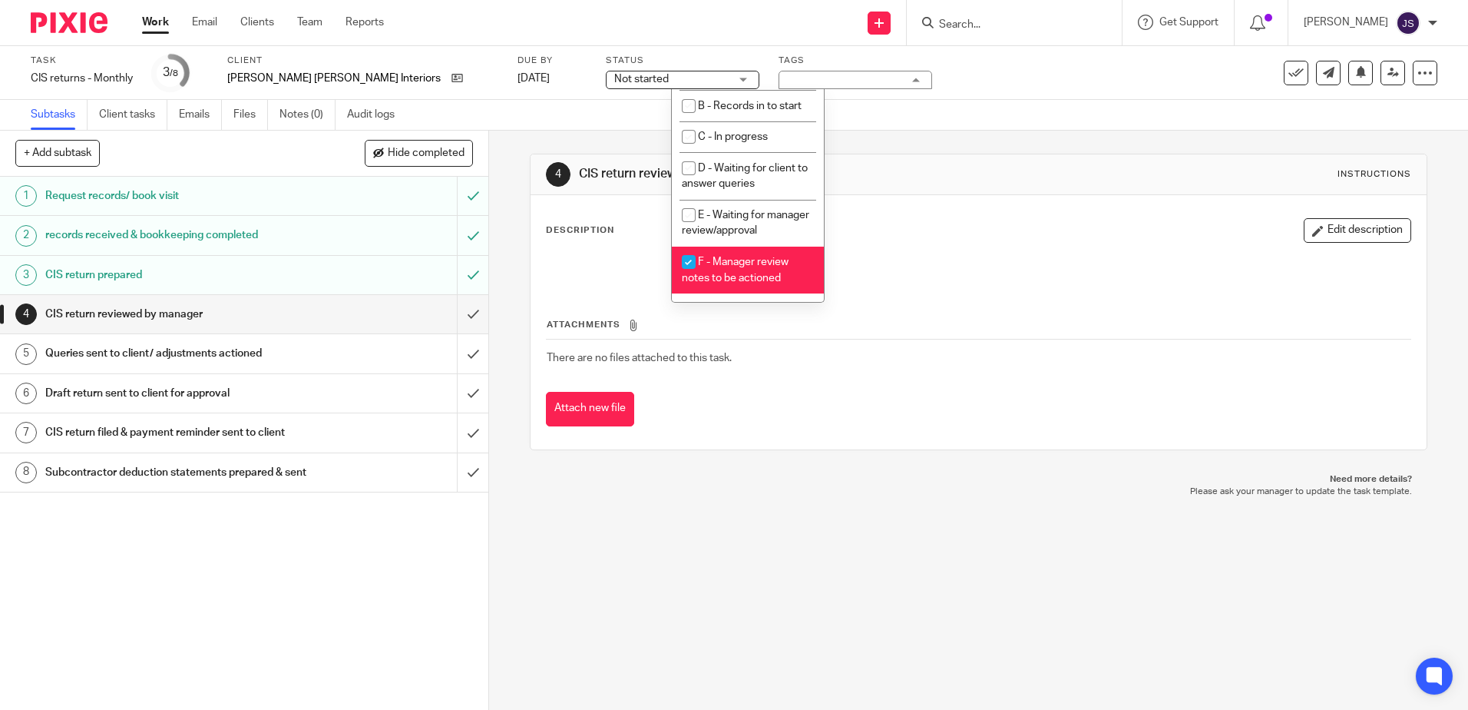
click at [876, 243] on div "Description Edit description" at bounding box center [978, 252] width 865 height 68
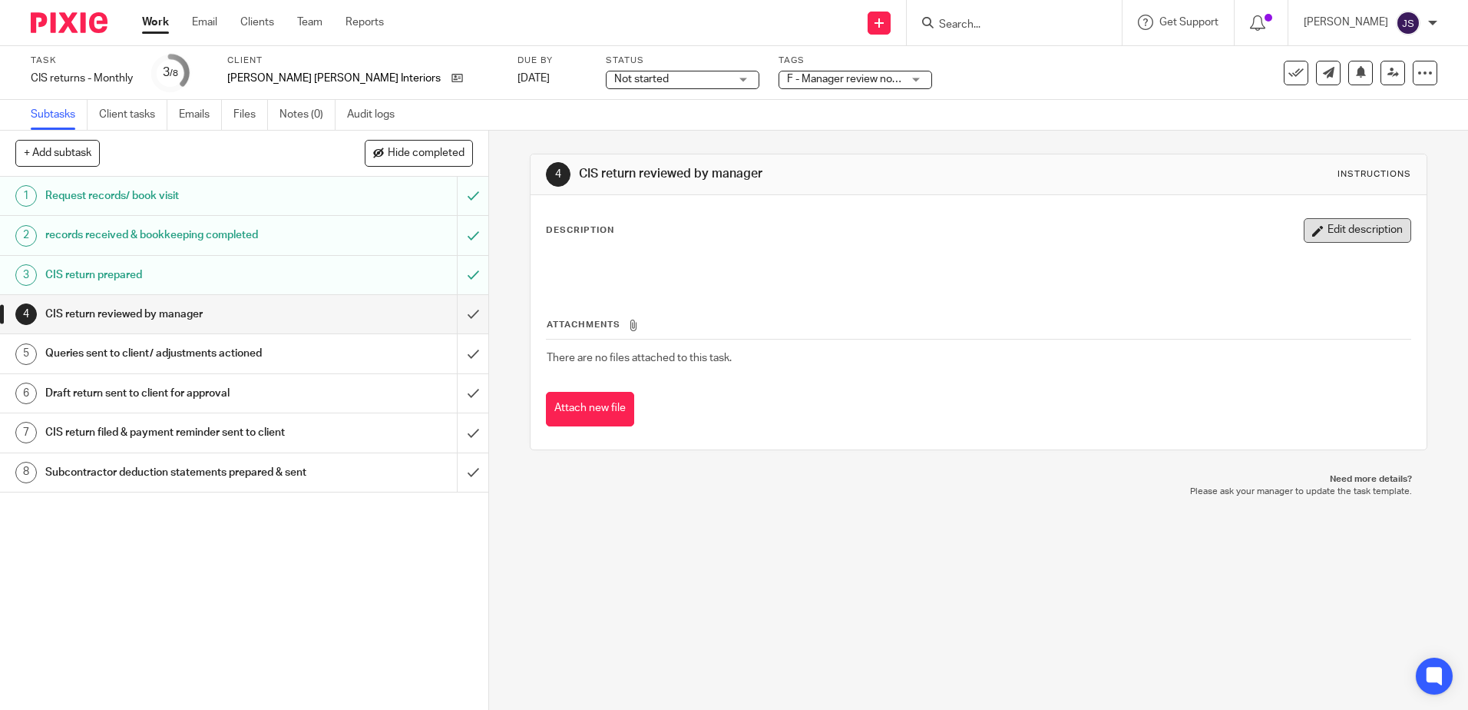
click at [1321, 226] on button "Edit description" at bounding box center [1358, 230] width 108 height 25
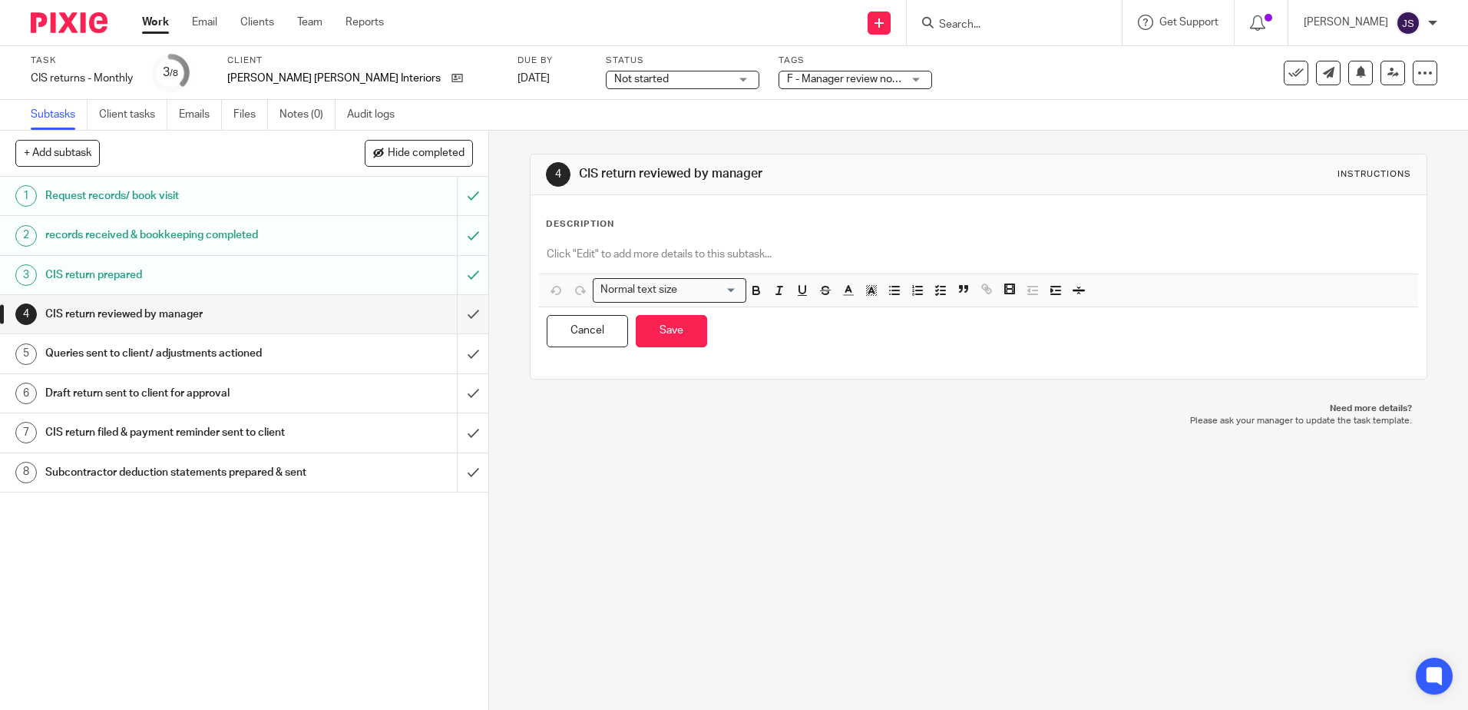
click at [695, 250] on p at bounding box center [978, 254] width 863 height 15
click at [682, 327] on button "Save" at bounding box center [671, 331] width 71 height 33
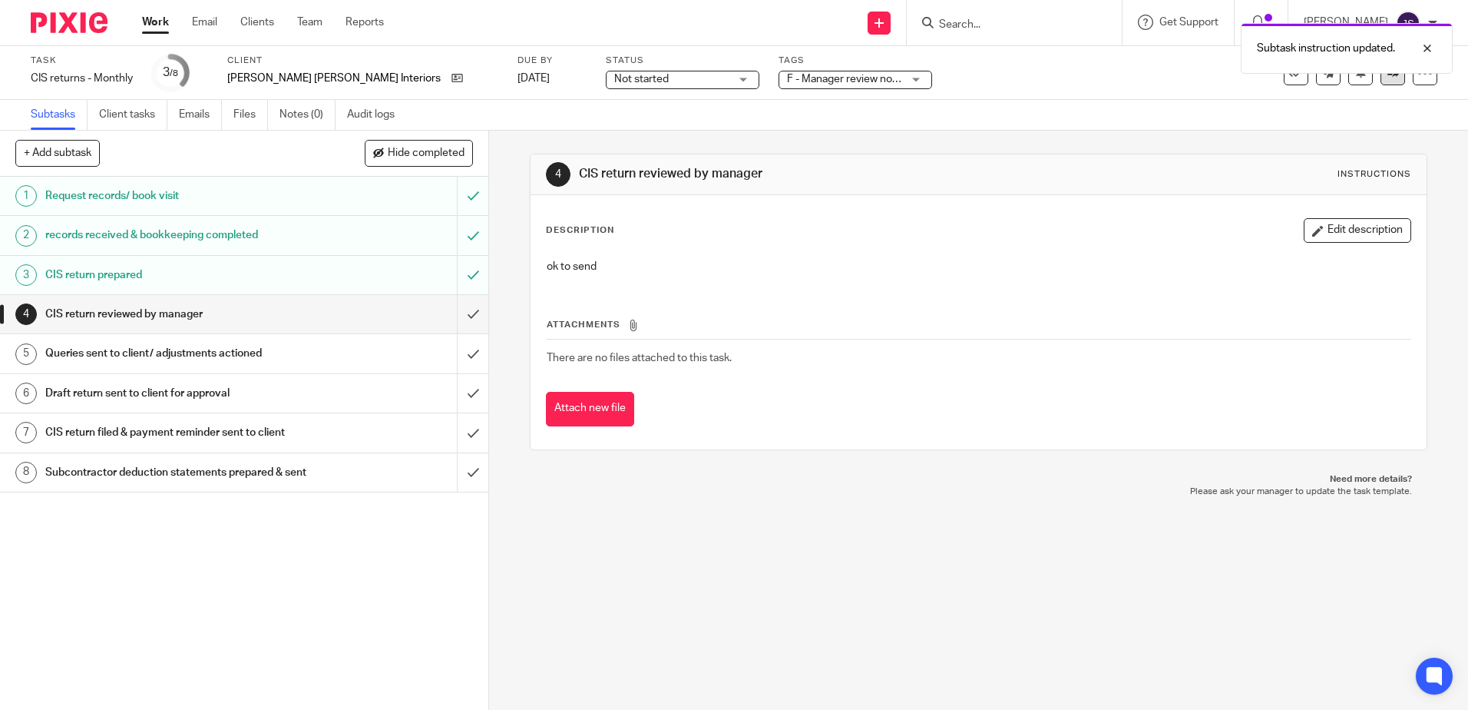
click at [1381, 78] on link at bounding box center [1393, 73] width 25 height 25
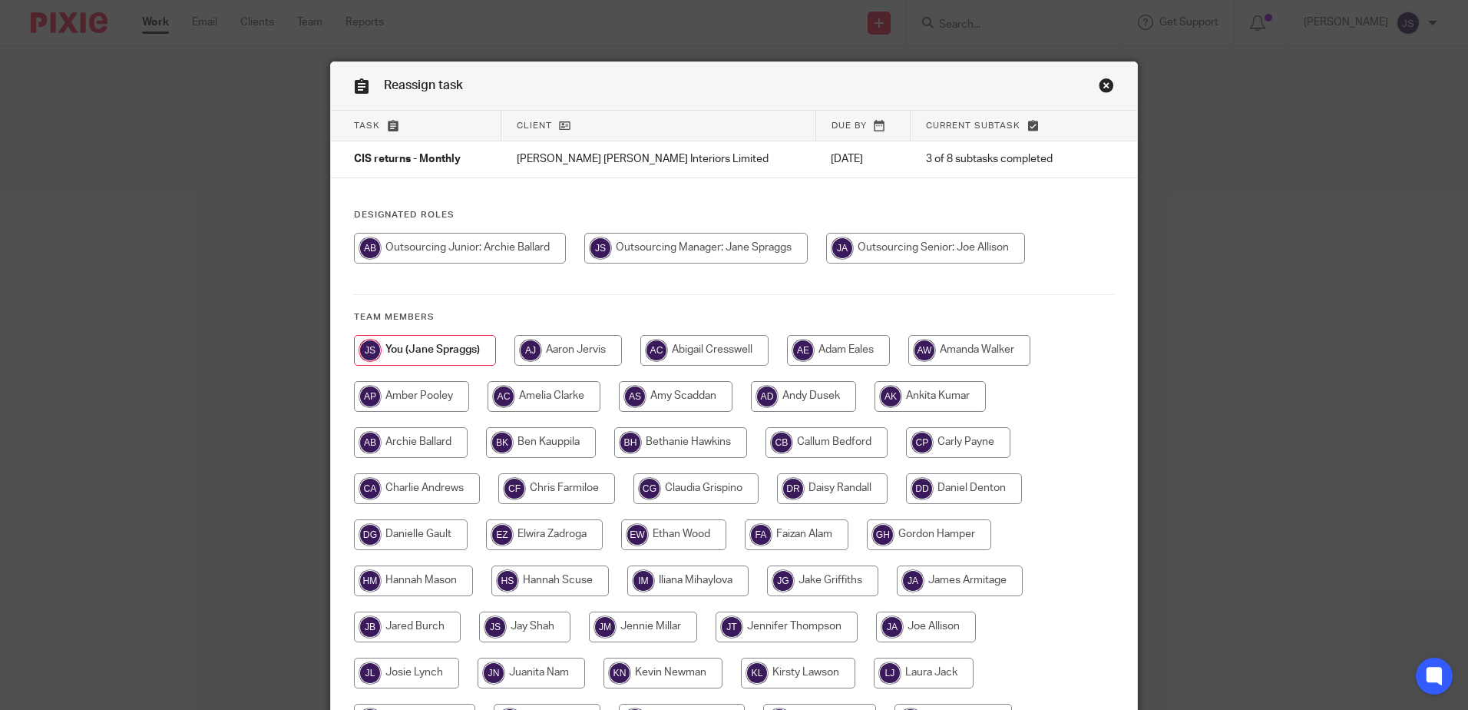
click at [732, 252] on input "radio" at bounding box center [695, 248] width 223 height 31
radio input "true"
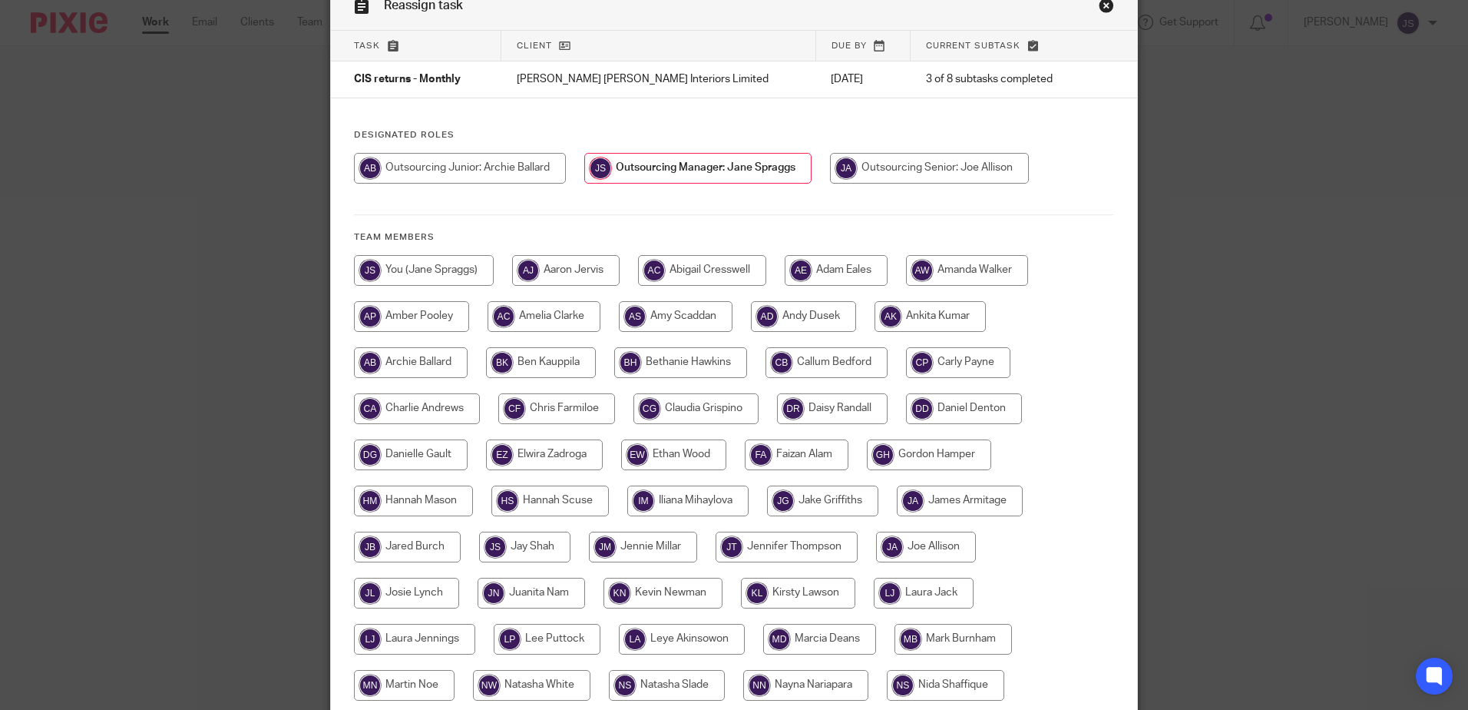
scroll to position [384, 0]
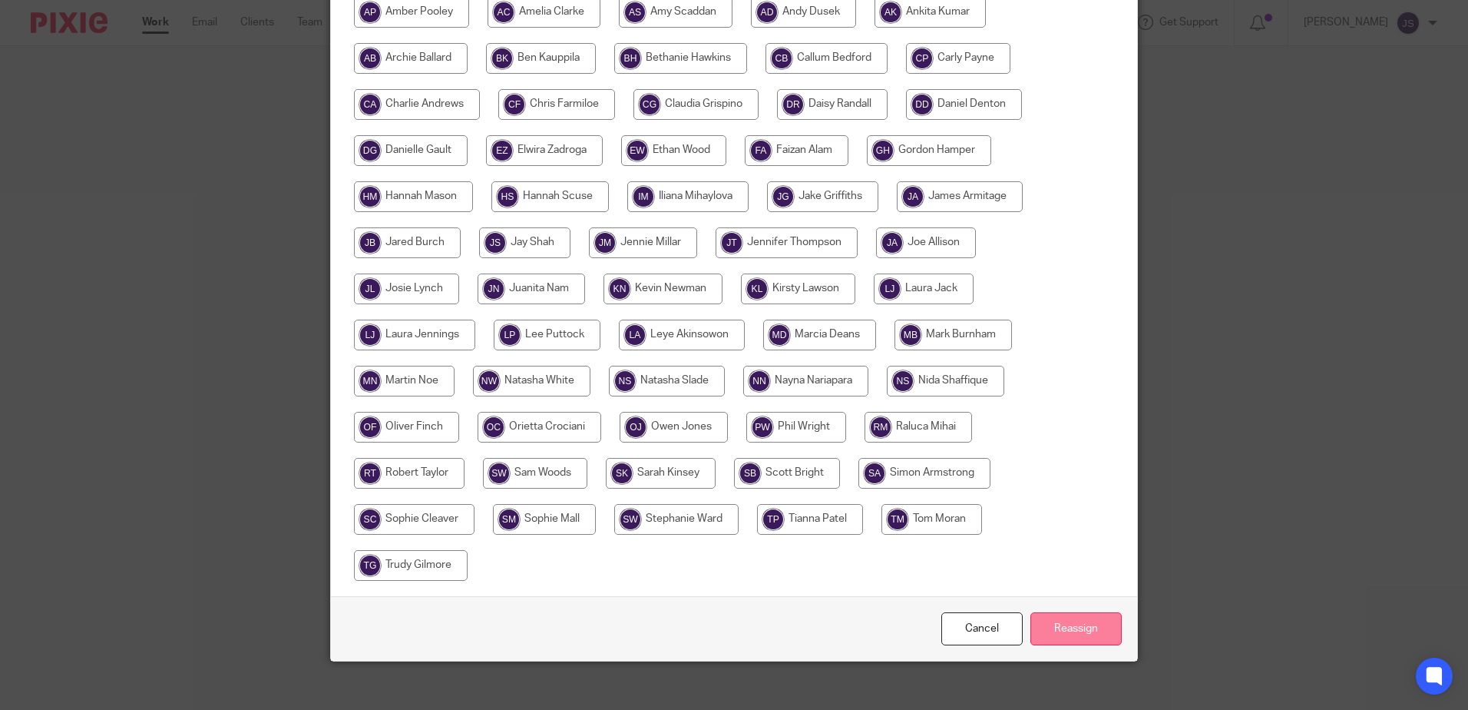
click at [1039, 638] on input "Reassign" at bounding box center [1076, 628] width 91 height 33
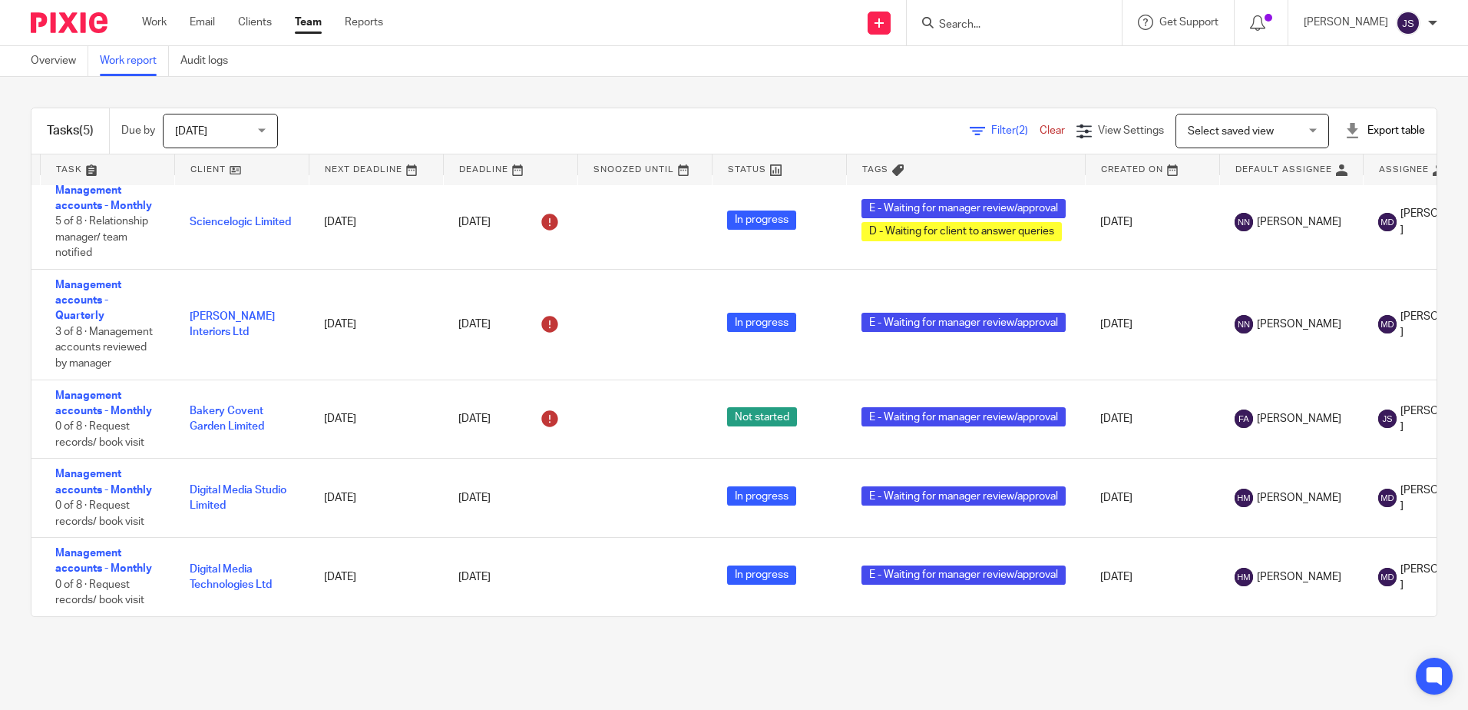
scroll to position [22, 0]
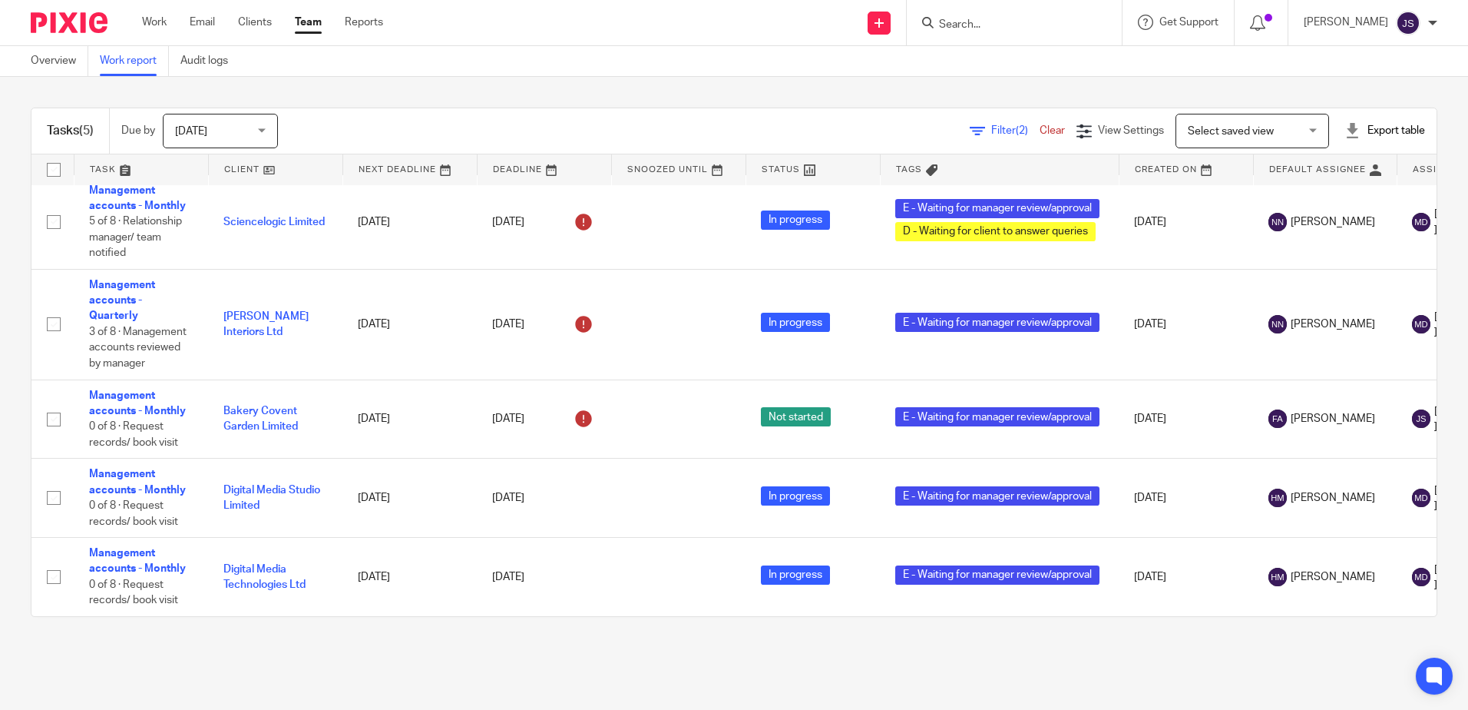
click at [290, 664] on main "Overview Work report Audit logs Tasks (5) Due by Today Today Today Tomorrow Thi…" at bounding box center [734, 355] width 1468 height 710
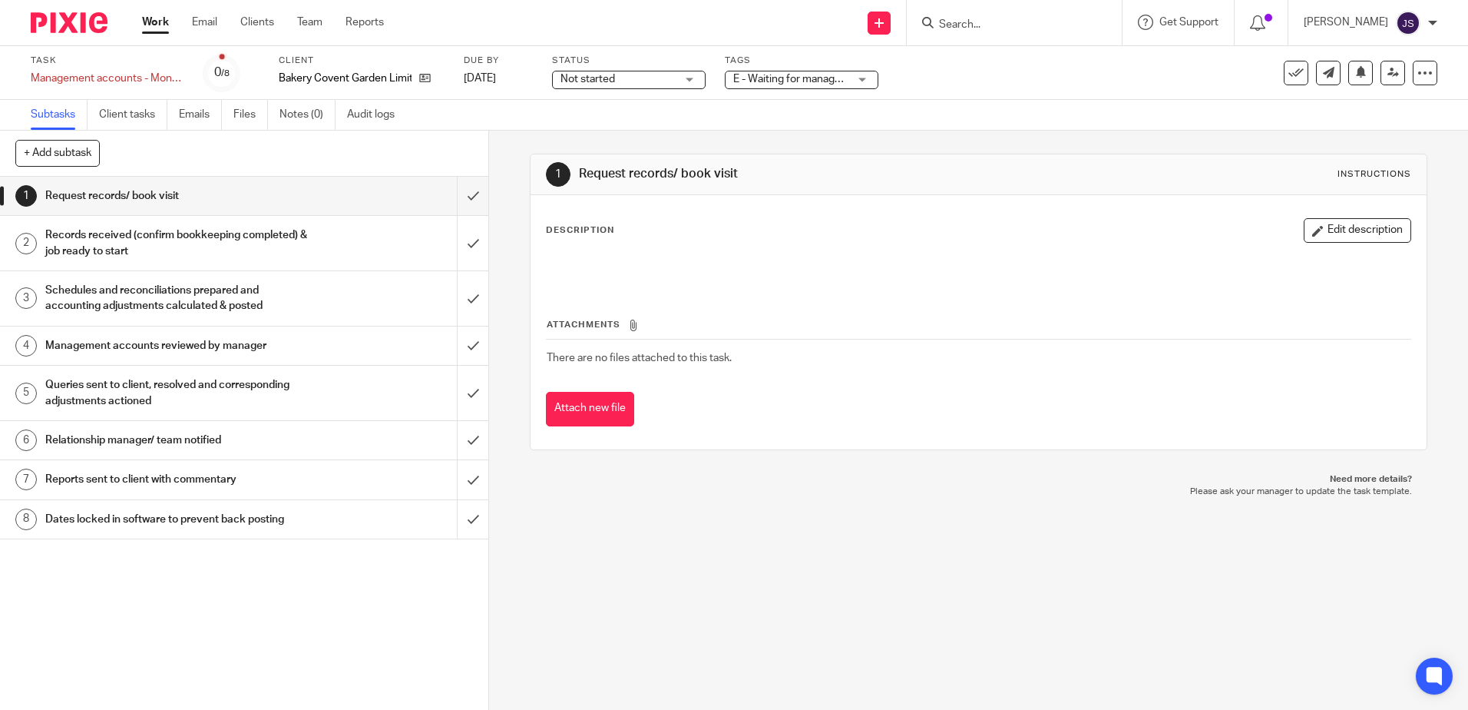
click at [143, 343] on h1 "Management accounts reviewed by manager" at bounding box center [177, 345] width 264 height 23
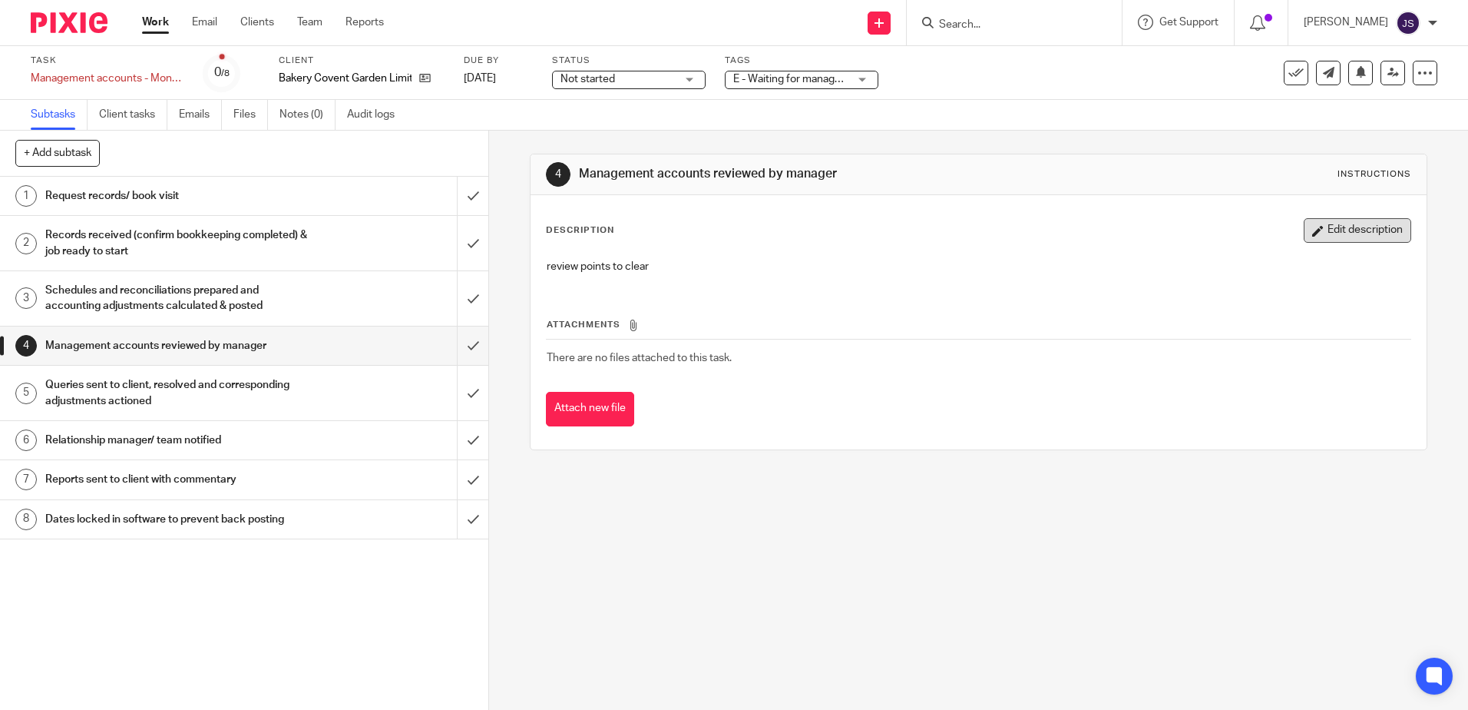
click at [1308, 237] on button "Edit description" at bounding box center [1358, 230] width 108 height 25
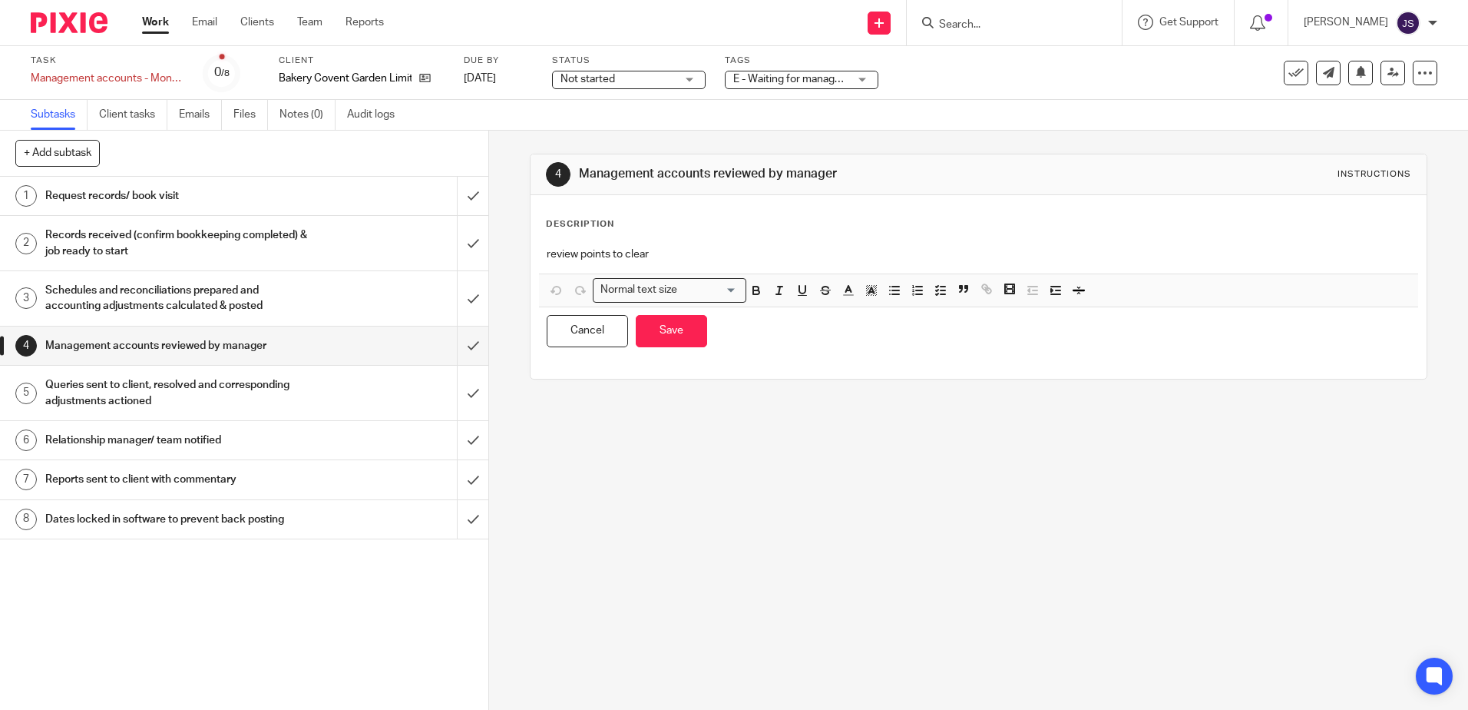
click at [644, 252] on p "review points to clear" at bounding box center [978, 254] width 863 height 15
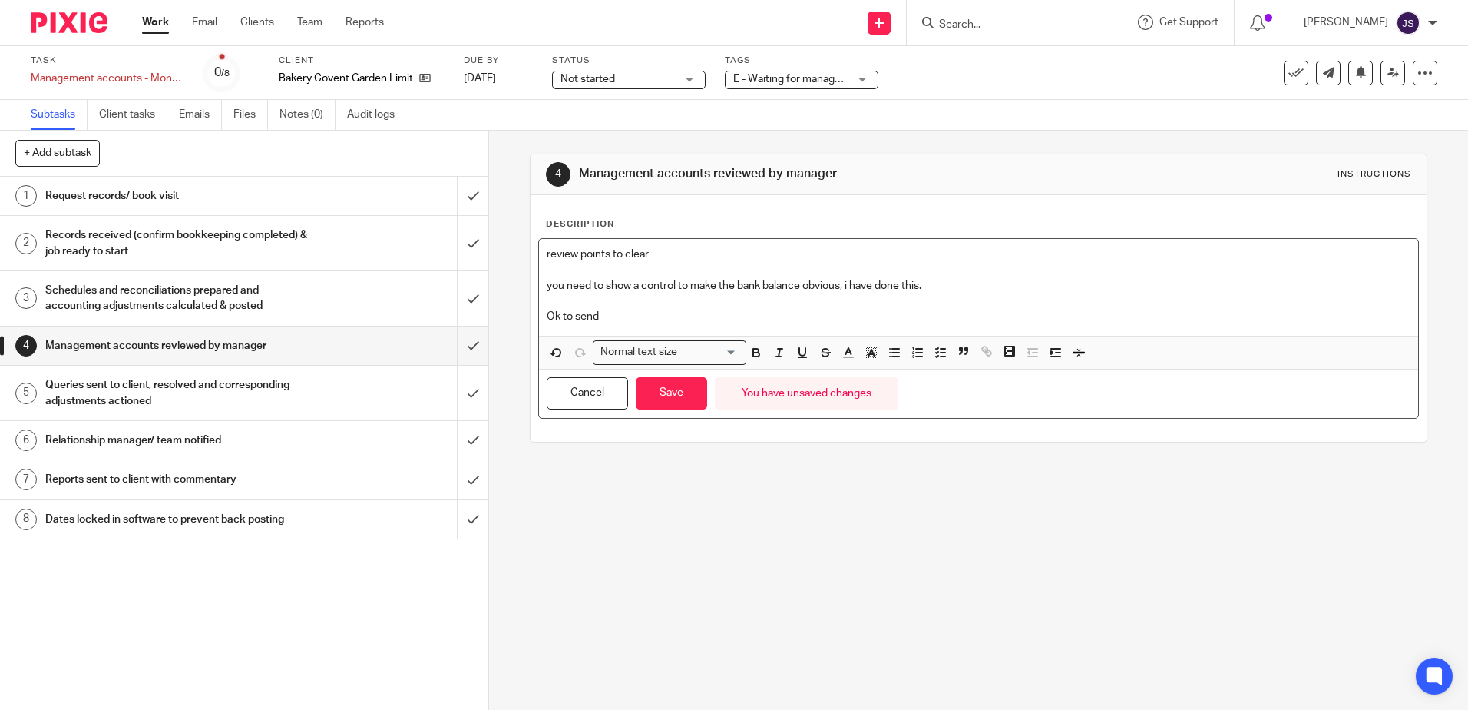
click at [770, 91] on div "Task Management accounts - Monthly Save Management accounts - Monthly 0 /8 Clie…" at bounding box center [734, 73] width 1468 height 54
click at [765, 82] on span "E - Waiting for manager review/approval" at bounding box center [827, 79] width 189 height 11
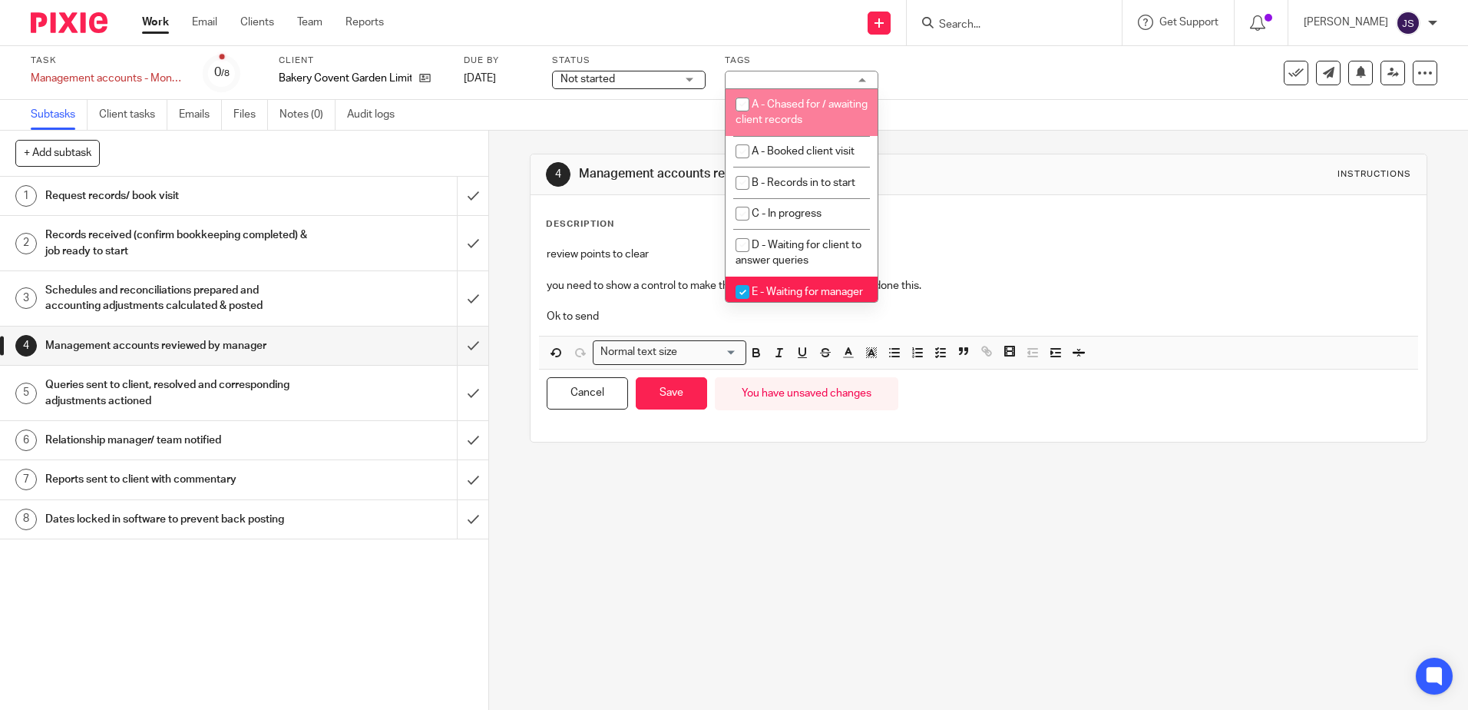
scroll to position [77, 0]
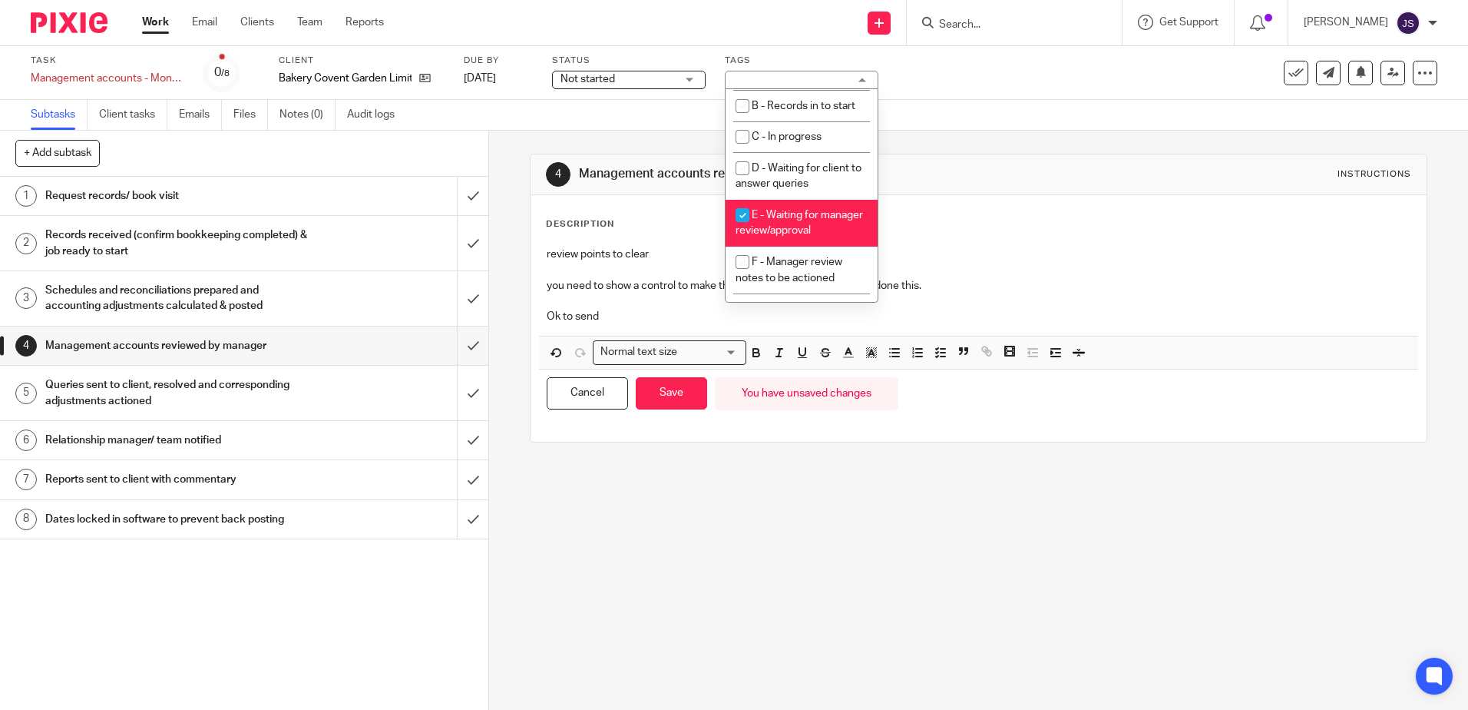
click at [789, 213] on span "E - Waiting for manager review/approval" at bounding box center [799, 223] width 127 height 27
checkbox input "false"
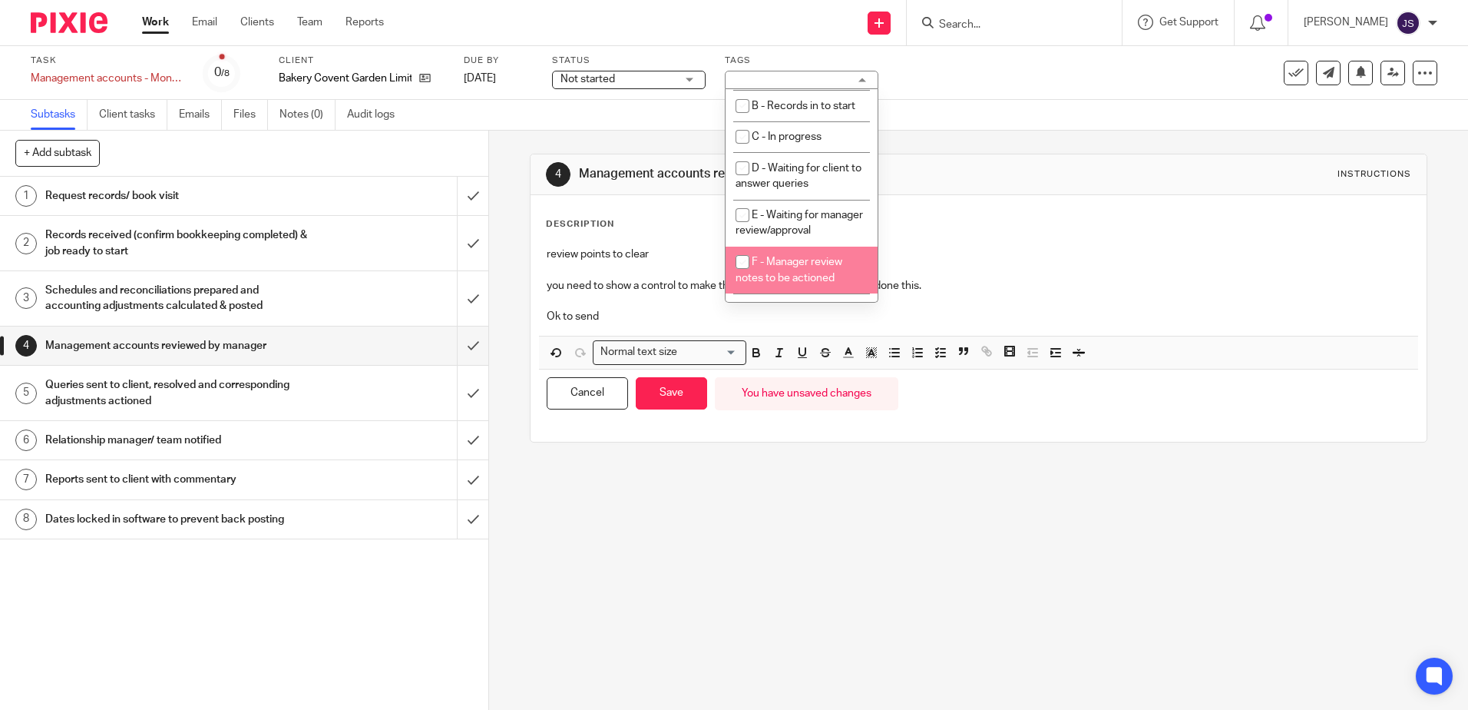
click at [812, 286] on li "F - Manager review notes to be actioned" at bounding box center [802, 270] width 152 height 47
checkbox input "true"
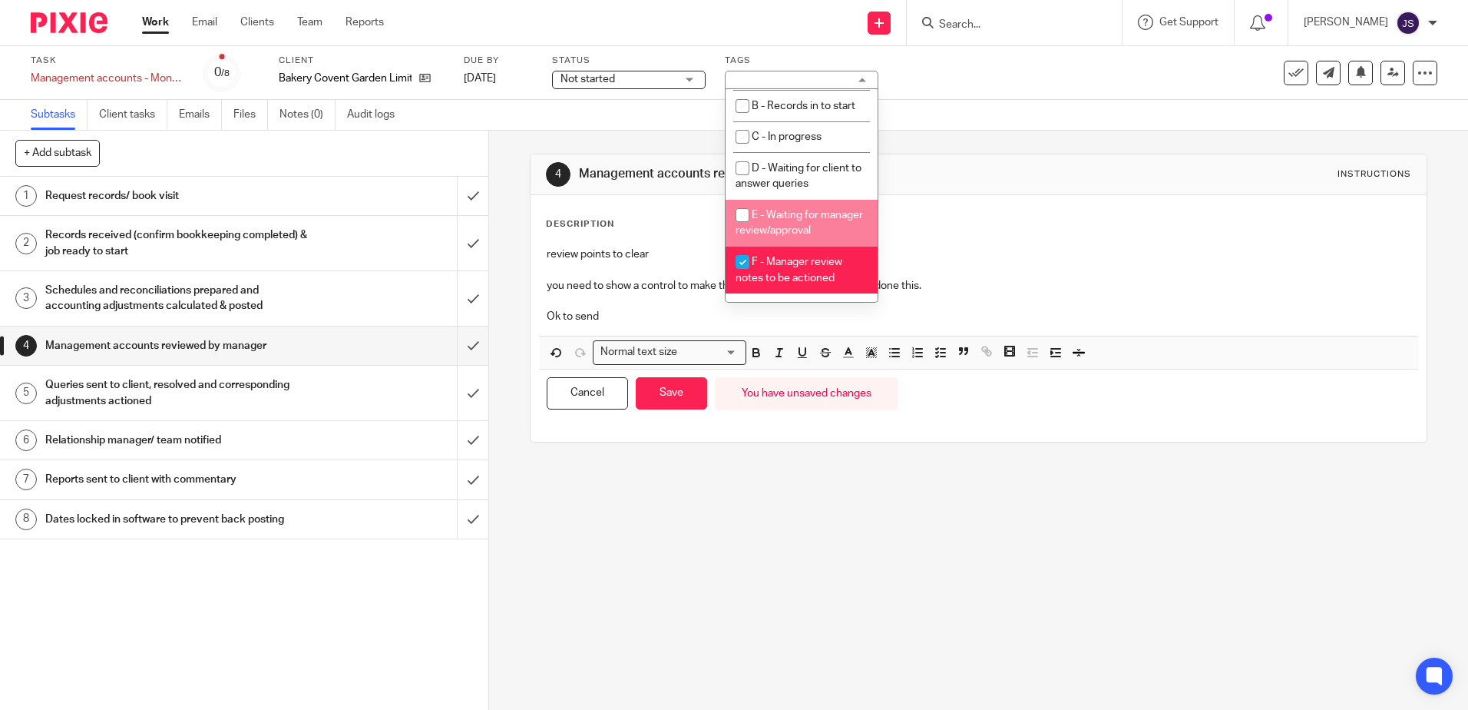
click at [924, 200] on div "Description review points to clear you need to show a control to make the bank …" at bounding box center [978, 318] width 895 height 247
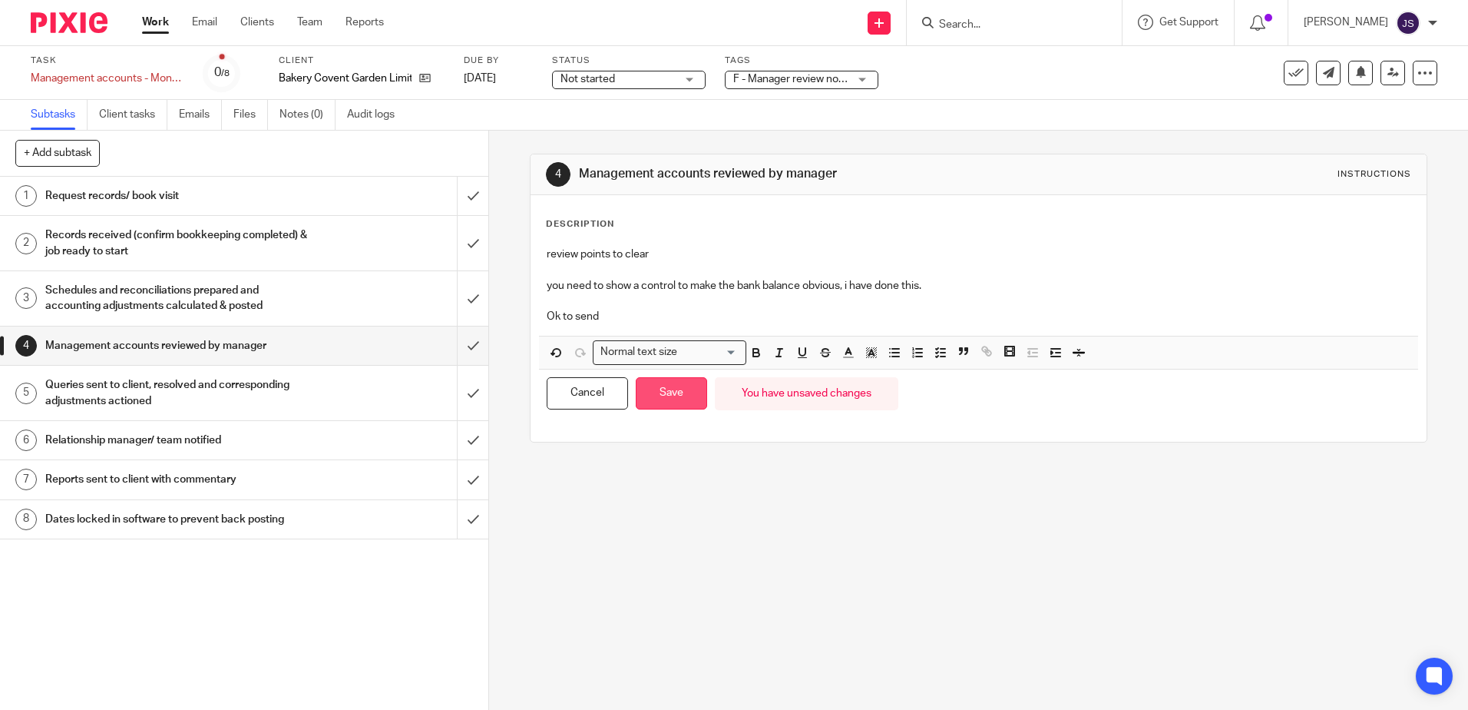
click at [690, 409] on button "Save" at bounding box center [671, 393] width 71 height 33
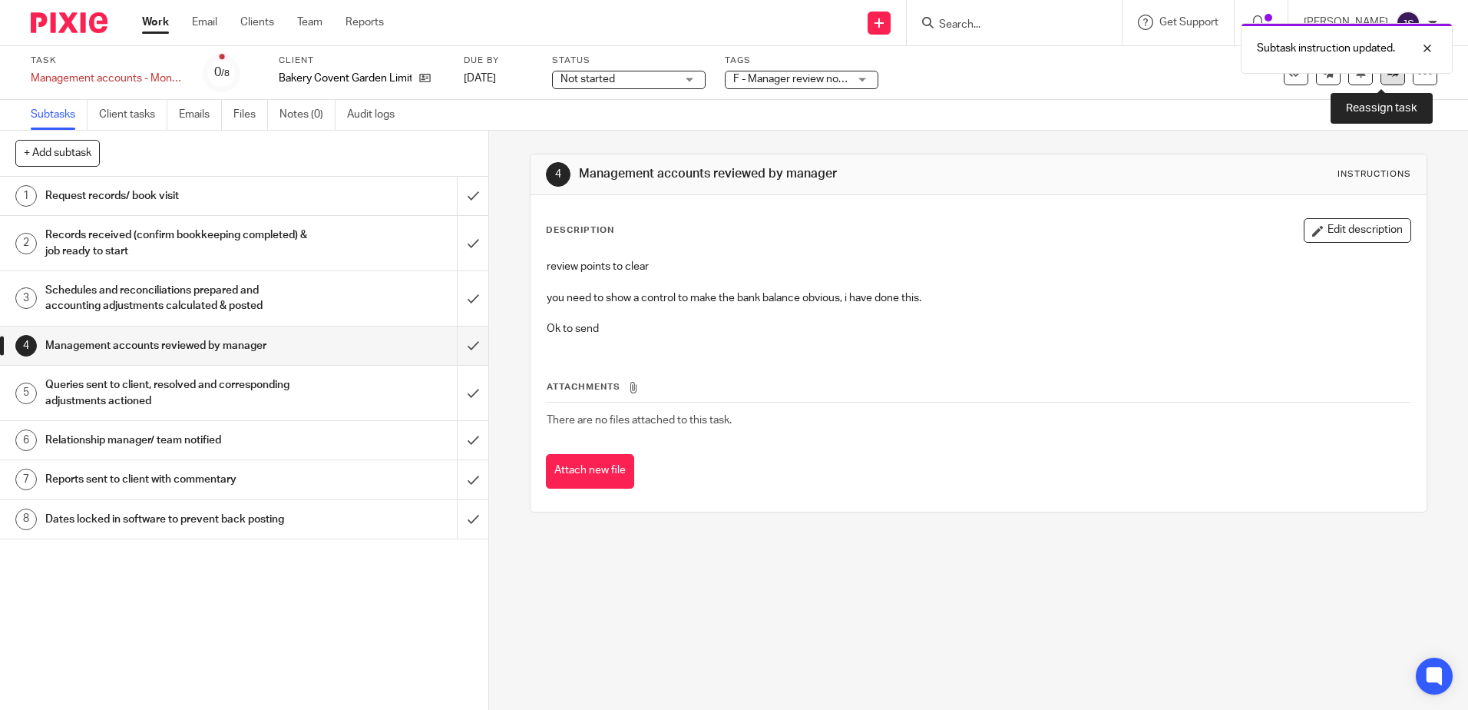
click at [1381, 79] on link at bounding box center [1393, 73] width 25 height 25
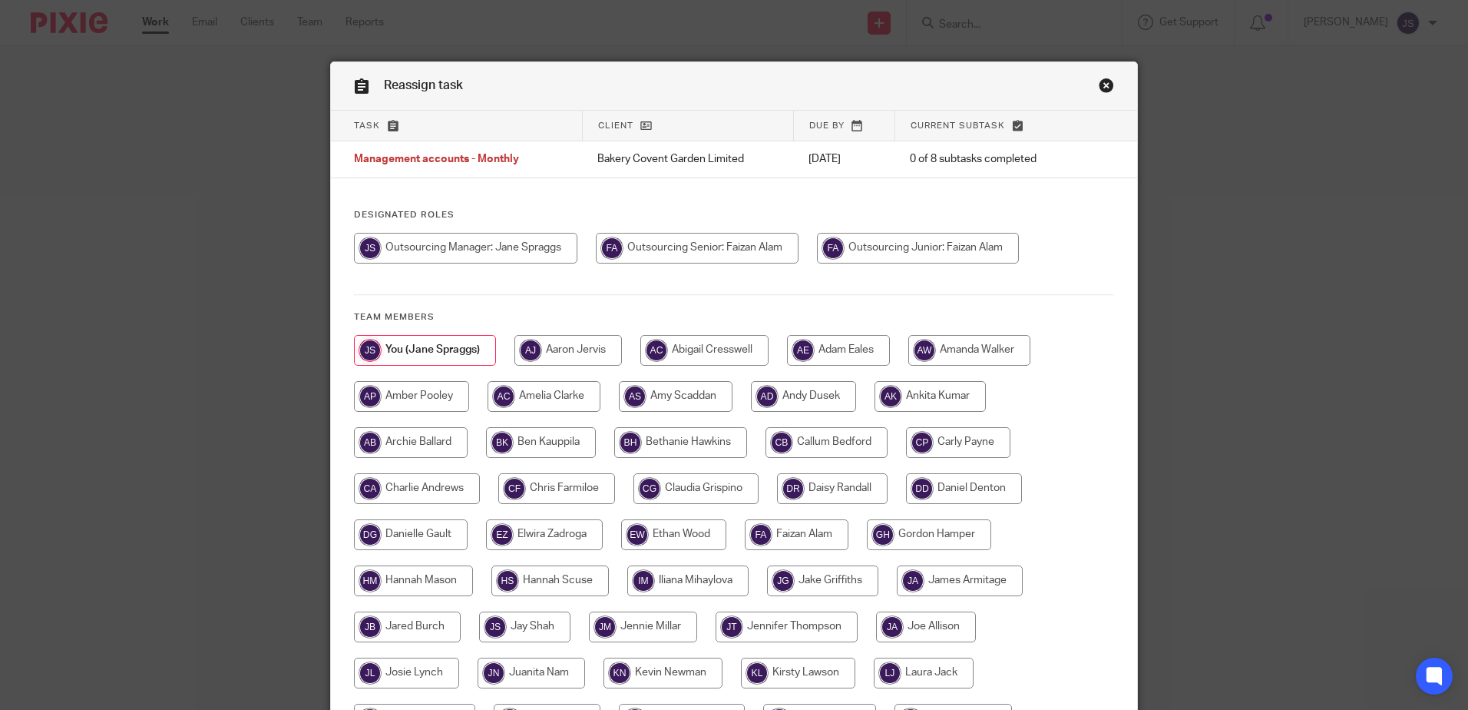
click at [920, 250] on input "radio" at bounding box center [918, 248] width 202 height 31
radio input "true"
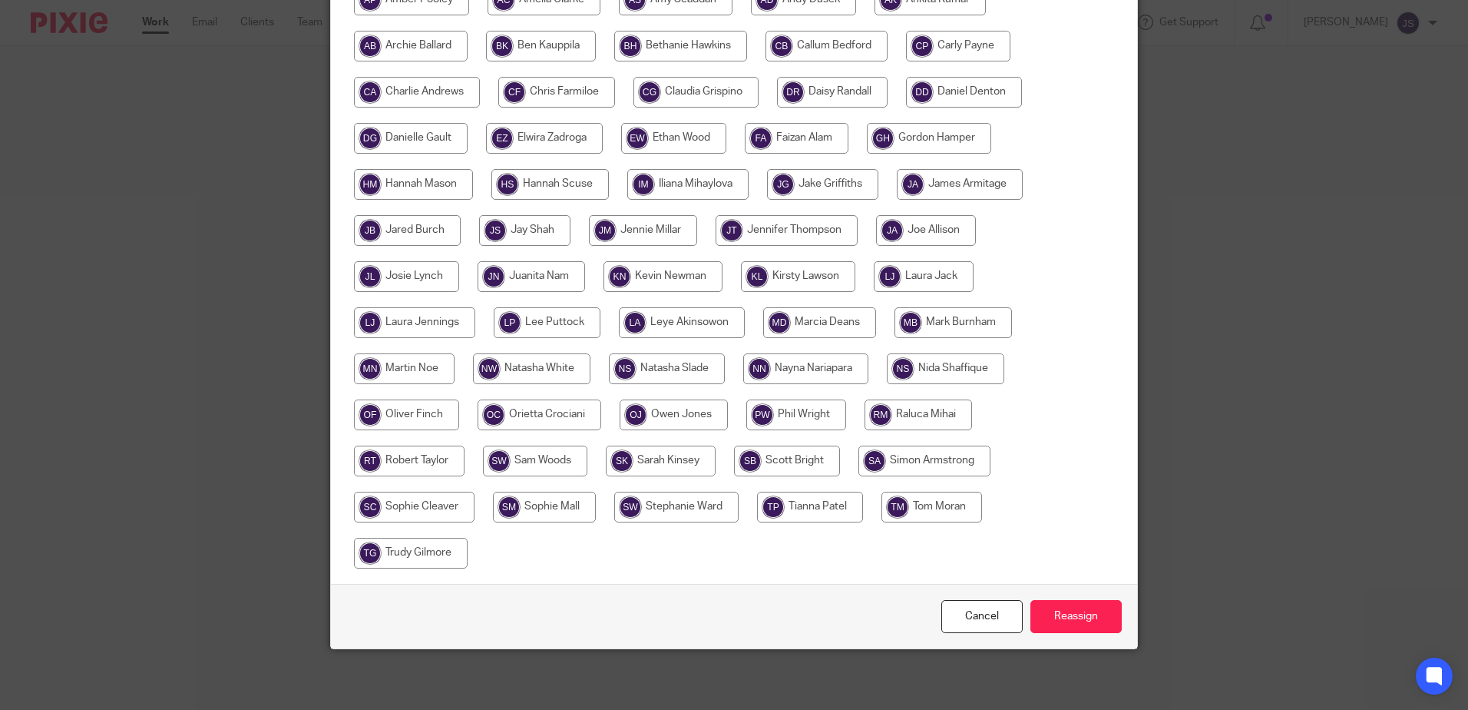
scroll to position [397, 0]
click at [1077, 612] on input "Reassign" at bounding box center [1076, 615] width 91 height 33
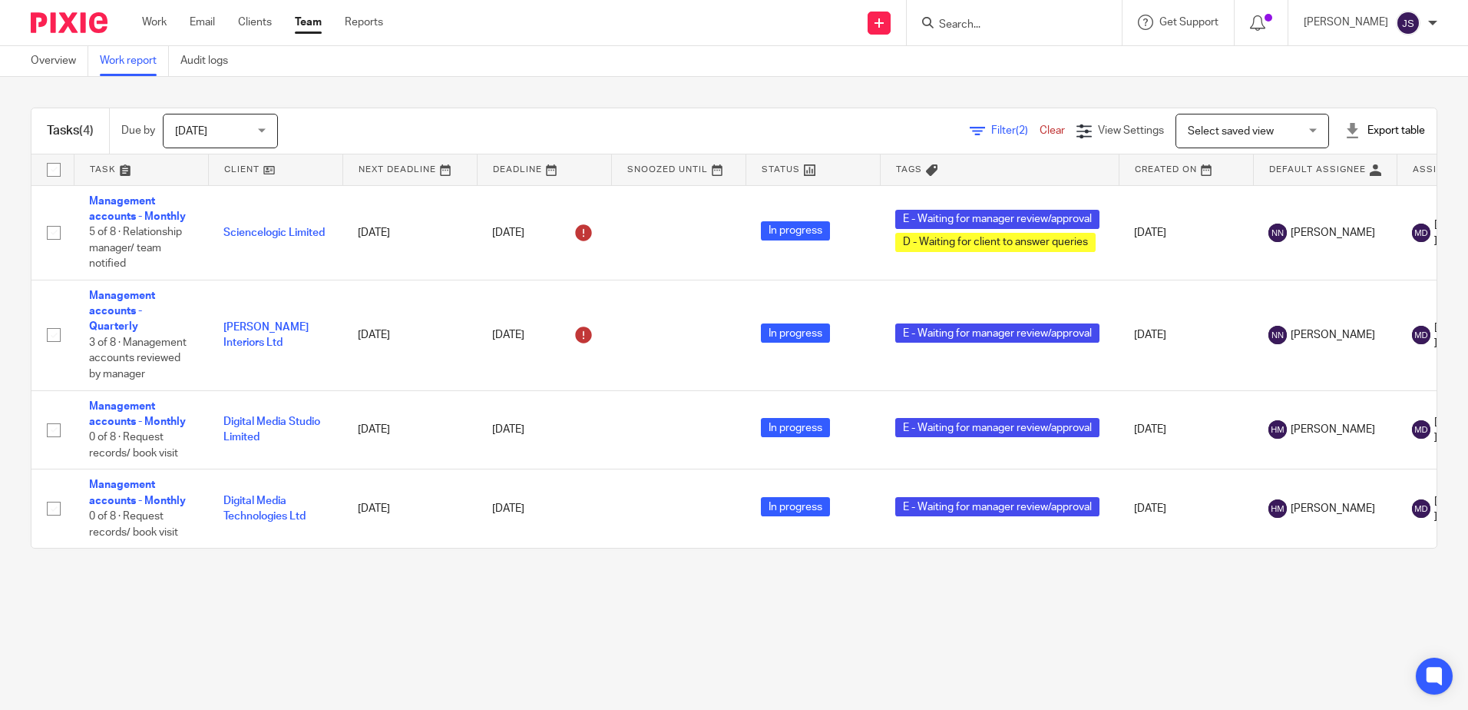
drag, startPoint x: 368, startPoint y: 548, endPoint x: 160, endPoint y: 589, distance: 212.2
click at [160, 579] on div "Tasks (4) Due by [DATE] [DATE] [DATE] [DATE] This week Next week This month Nex…" at bounding box center [734, 328] width 1468 height 502
click at [204, 621] on main "Overview Work report Audit logs Tasks (4) Due by [DATE] [DATE] [DATE] [DATE] Th…" at bounding box center [734, 355] width 1468 height 710
click at [303, 579] on div "Tasks (4) Due by Today Today Today Tomorrow This week Next week This month Next…" at bounding box center [734, 328] width 1468 height 502
click at [1076, 29] on input "Search" at bounding box center [1007, 25] width 138 height 14
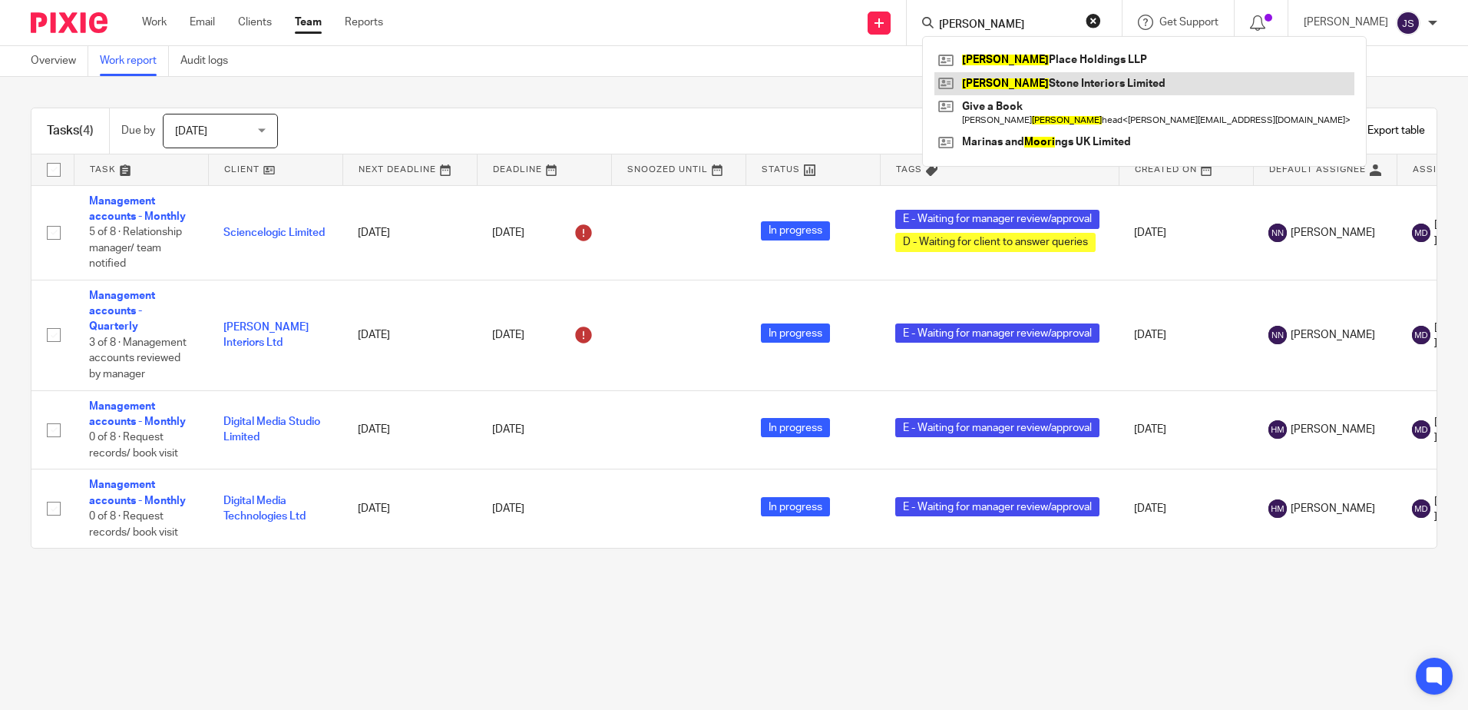
type input "moore"
click at [1061, 78] on link at bounding box center [1145, 83] width 420 height 23
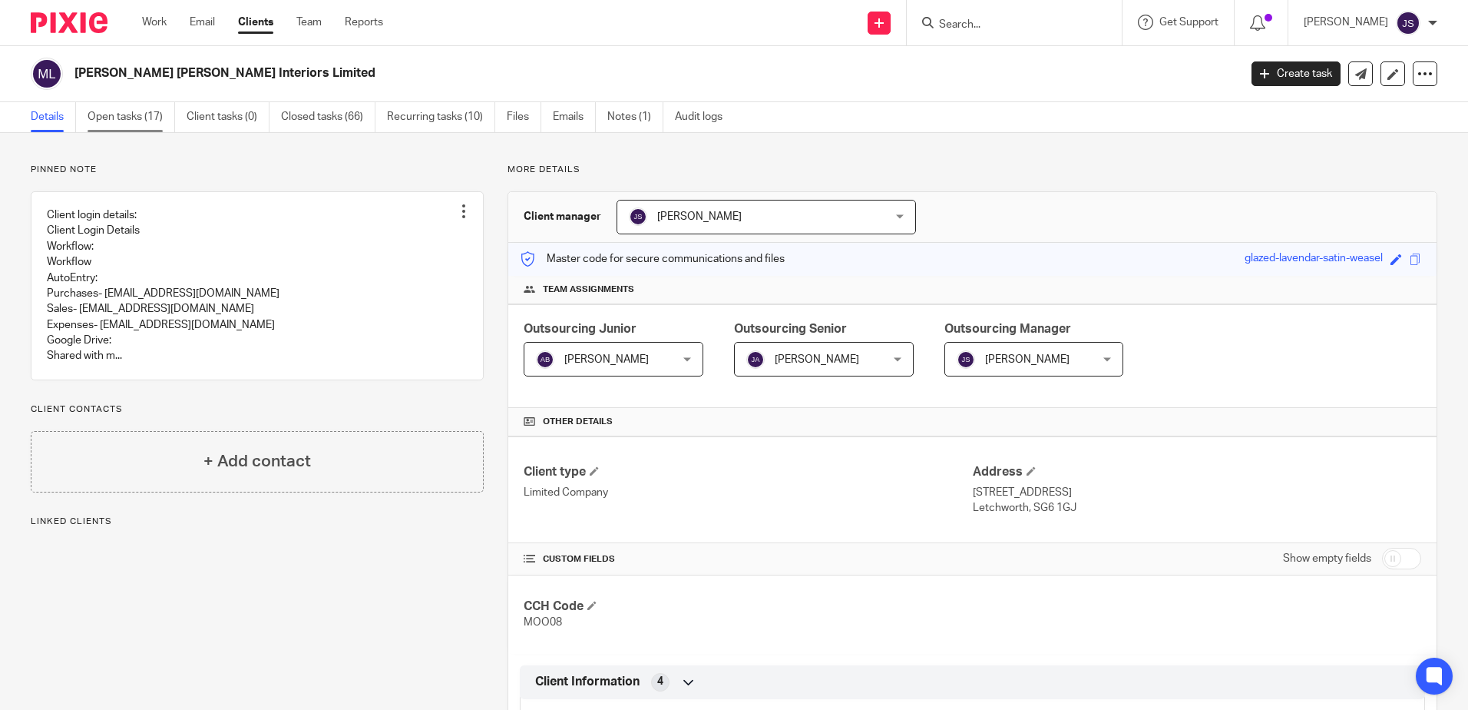
click at [112, 112] on link "Open tasks (17)" at bounding box center [132, 117] width 88 height 30
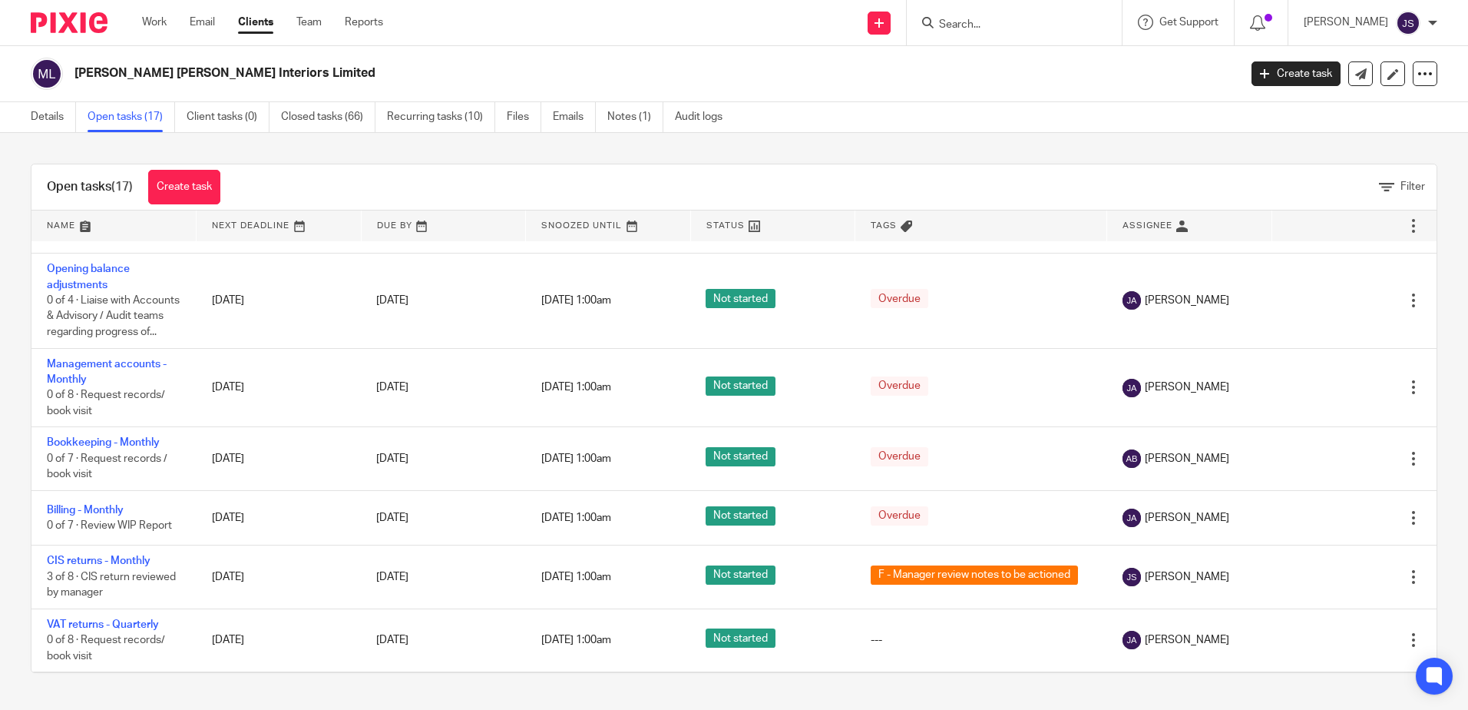
scroll to position [691, 0]
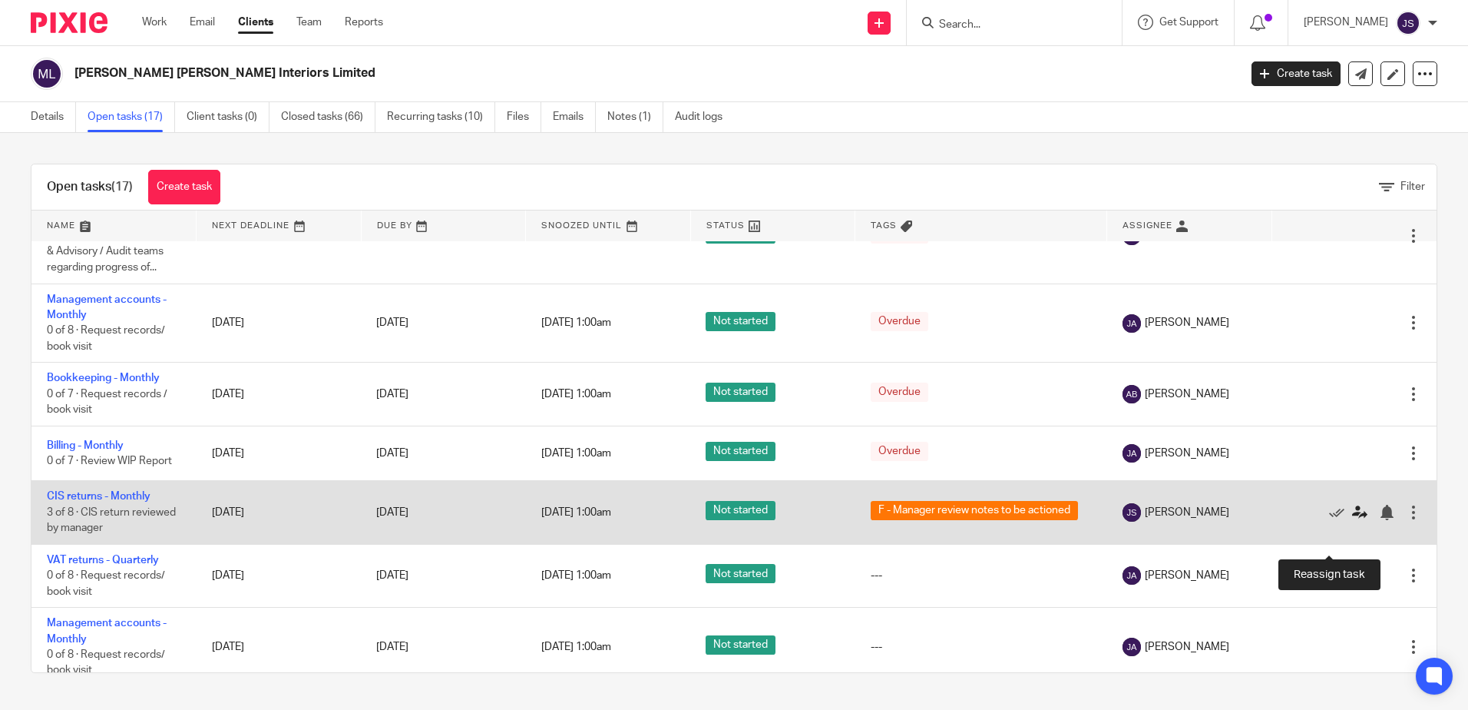
click at [1352, 520] on icon at bounding box center [1359, 512] width 15 height 15
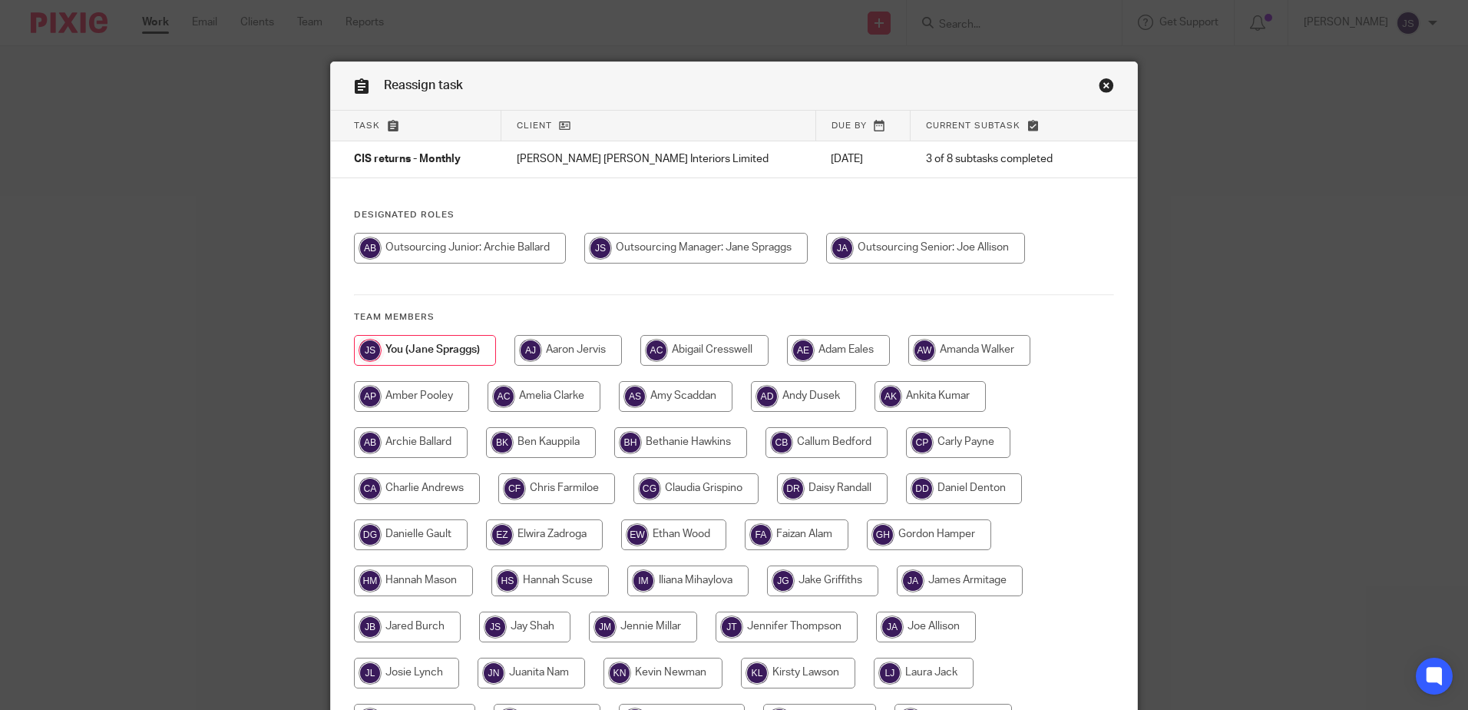
click at [907, 250] on input "radio" at bounding box center [925, 248] width 199 height 31
radio input "true"
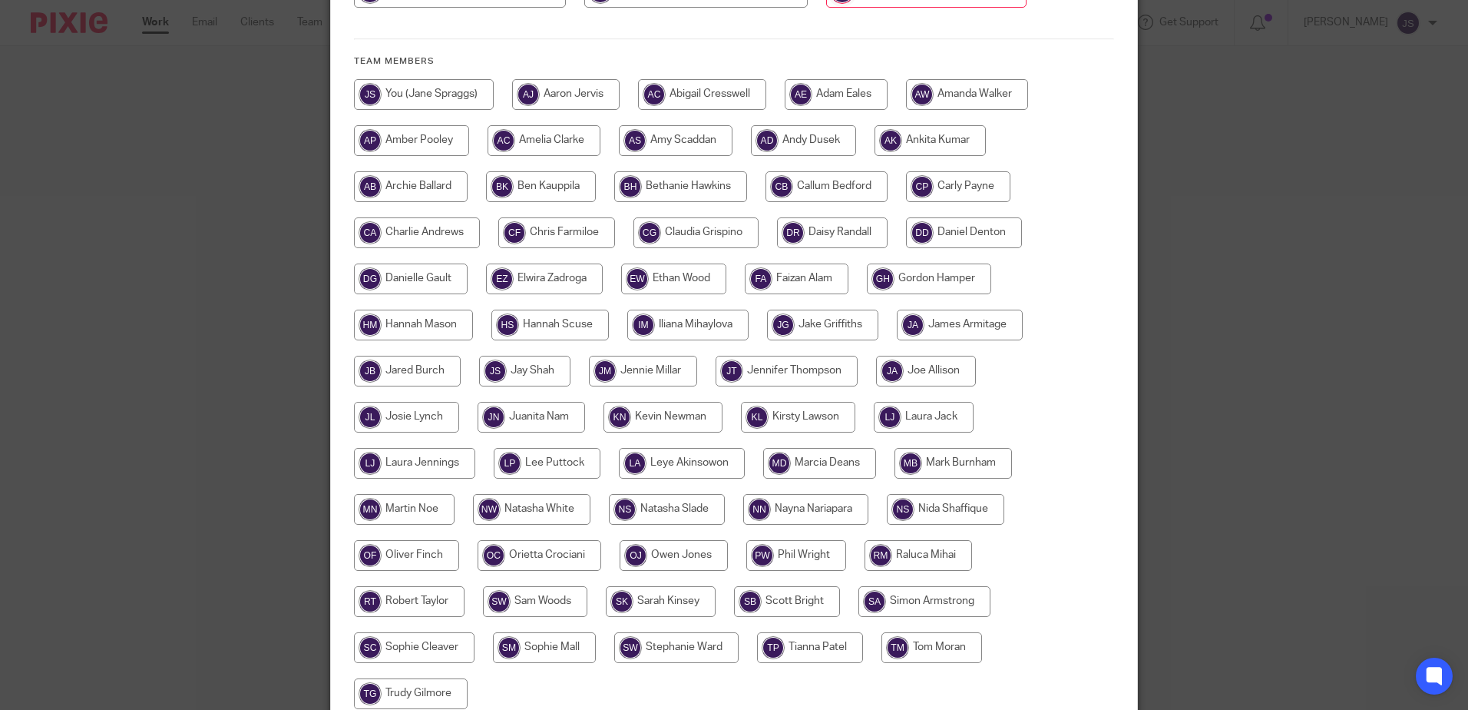
scroll to position [397, 0]
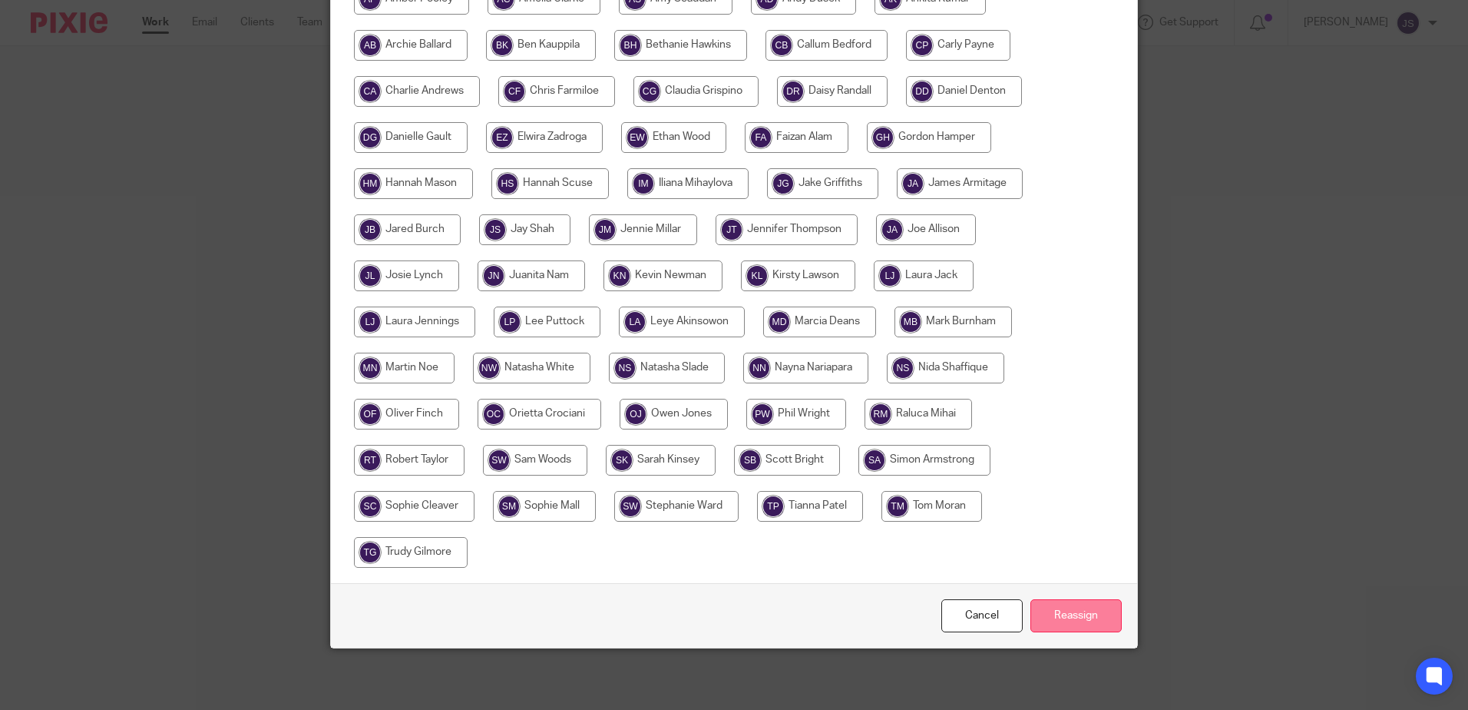
click at [1080, 615] on input "Reassign" at bounding box center [1076, 615] width 91 height 33
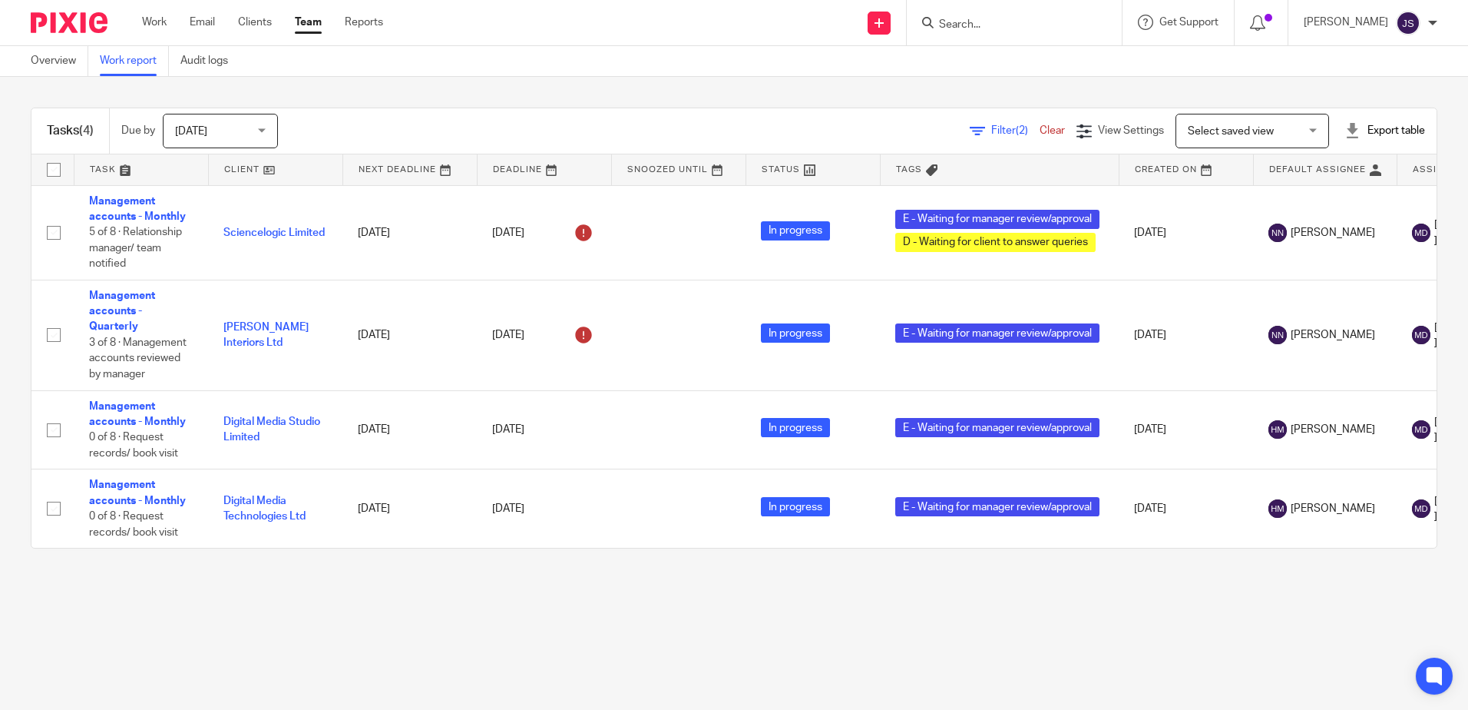
click at [458, 624] on main "Overview Work report Audit logs Tasks (4) Due by Today Today Today Tomorrow Thi…" at bounding box center [734, 355] width 1468 height 710
click at [713, 630] on main "Overview Work report Audit logs Tasks (4) Due by Today Today Today Tomorrow Thi…" at bounding box center [734, 355] width 1468 height 710
click at [361, 100] on div "Tasks (4) Due by [DATE] [DATE] [DATE] [DATE] This week Next week This month Nex…" at bounding box center [734, 328] width 1468 height 502
